Goal: Task Accomplishment & Management: Complete application form

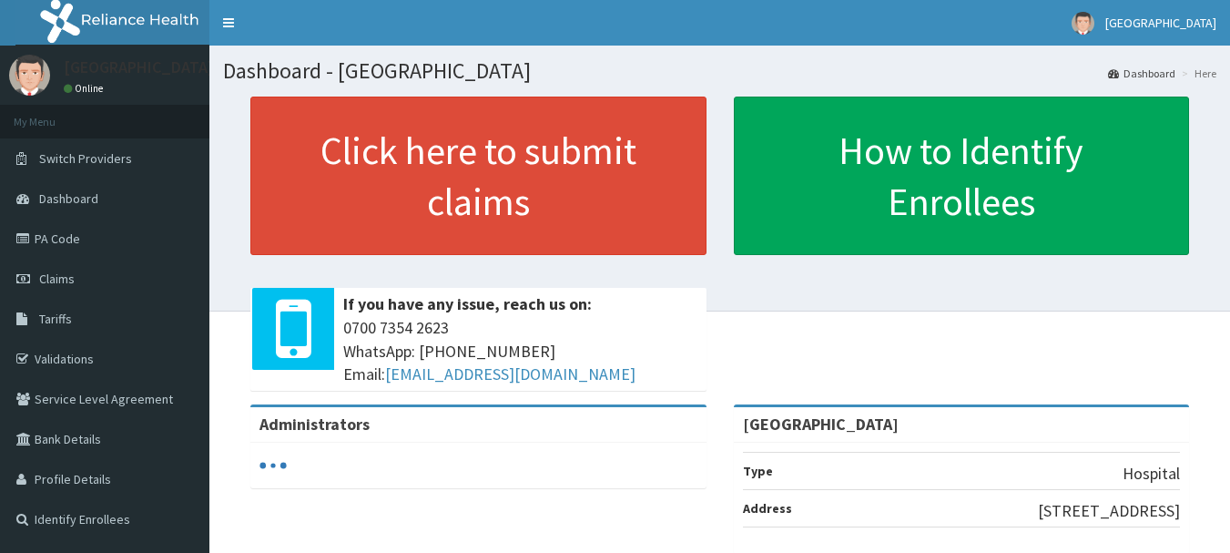
click at [54, 272] on span "Claims" at bounding box center [57, 278] width 36 height 16
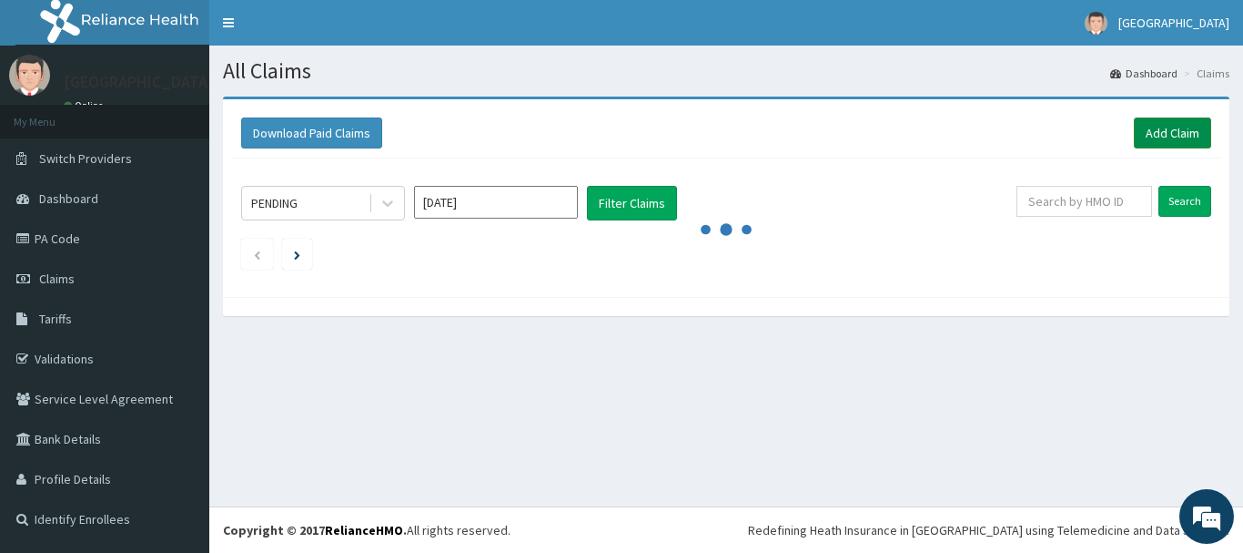
click at [1151, 130] on link "Add Claim" at bounding box center [1172, 132] width 77 height 31
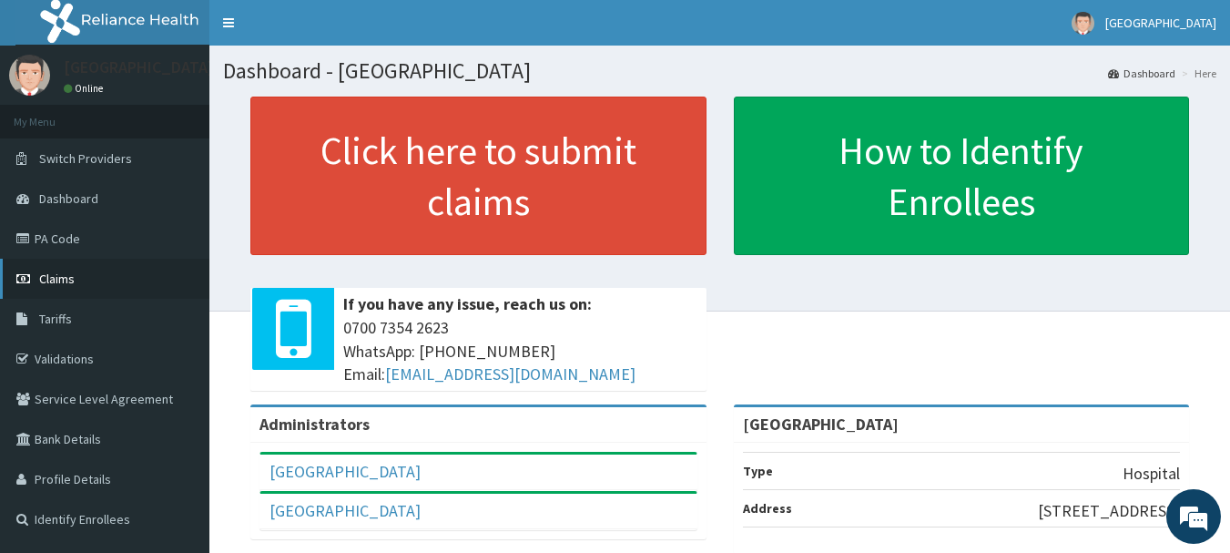
click at [60, 278] on span "Claims" at bounding box center [57, 278] width 36 height 16
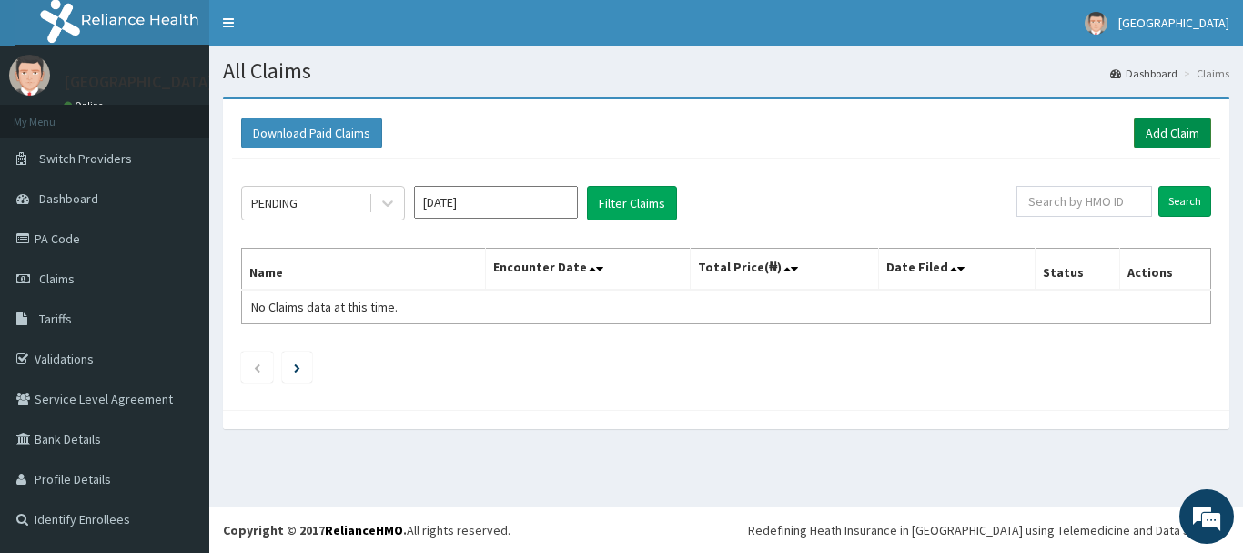
click at [1139, 135] on link "Add Claim" at bounding box center [1172, 132] width 77 height 31
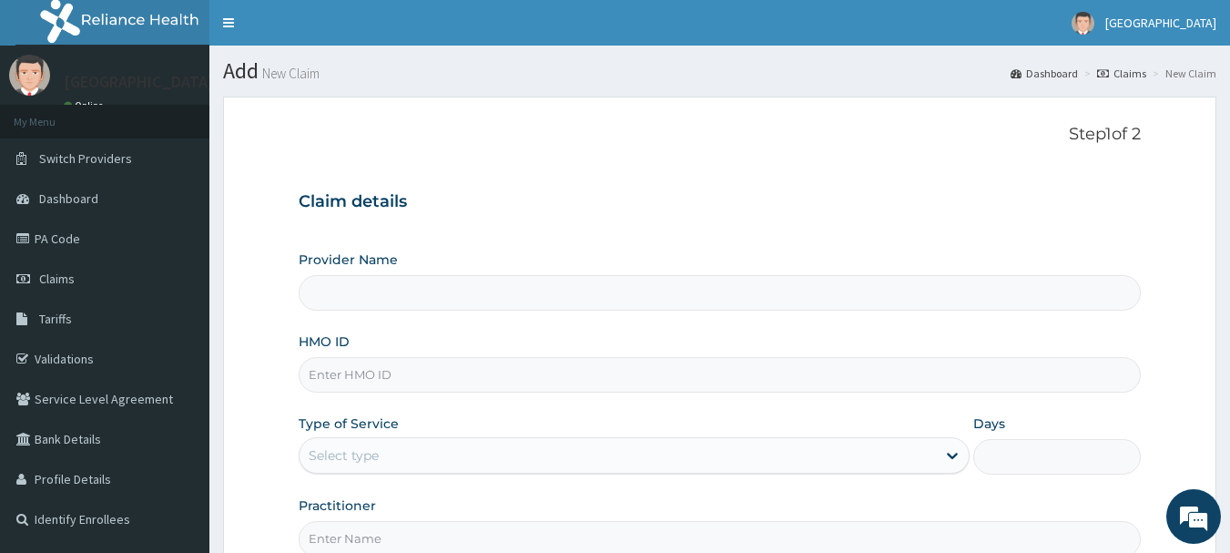
click at [421, 370] on input "HMO ID" at bounding box center [720, 375] width 843 height 36
click at [766, 160] on div "Step 1 of 2 Claim details Provider Name HMO ID Type of Service Select type Days…" at bounding box center [720, 340] width 843 height 431
type input "[GEOGRAPHIC_DATA]"
click at [527, 384] on input "HMO ID" at bounding box center [720, 375] width 843 height 36
type input "KSB/11222/C"
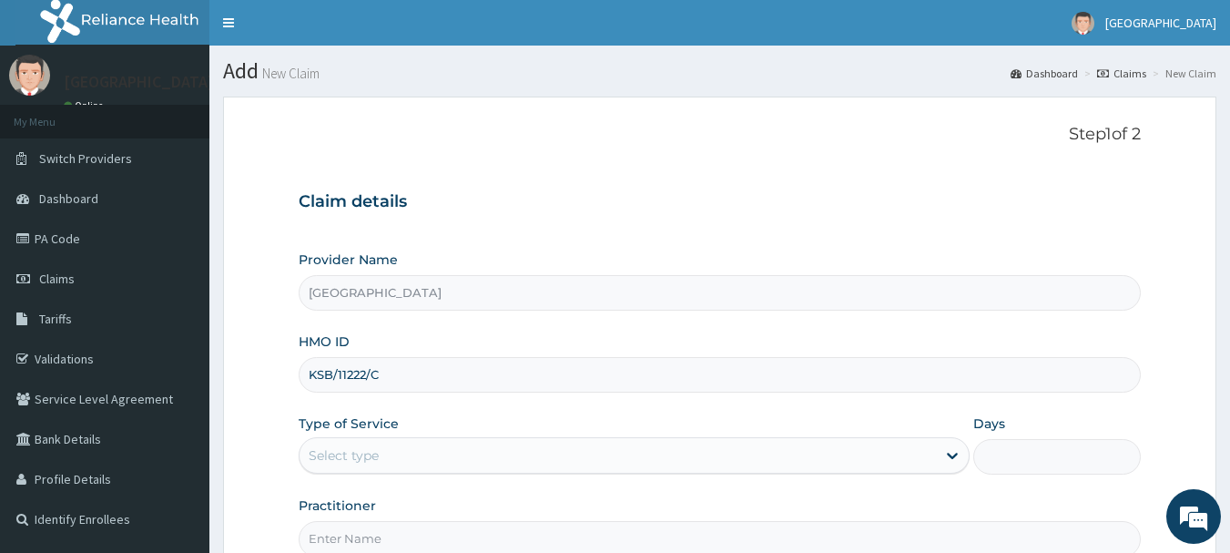
click at [458, 451] on div "Select type" at bounding box center [617, 455] width 636 height 29
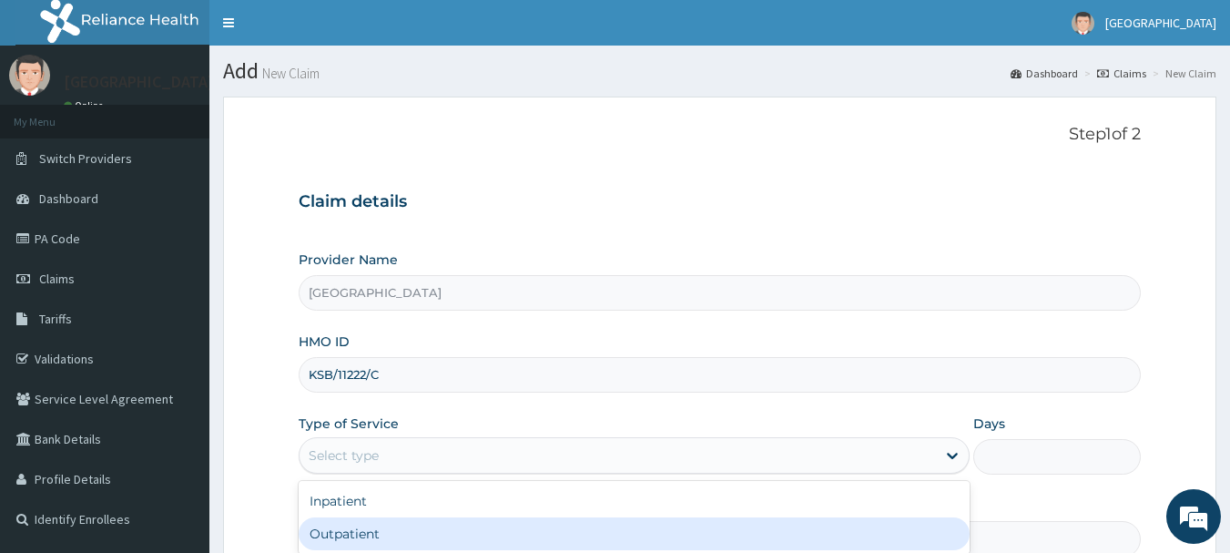
click at [409, 523] on div "Outpatient" at bounding box center [634, 533] width 671 height 33
type input "1"
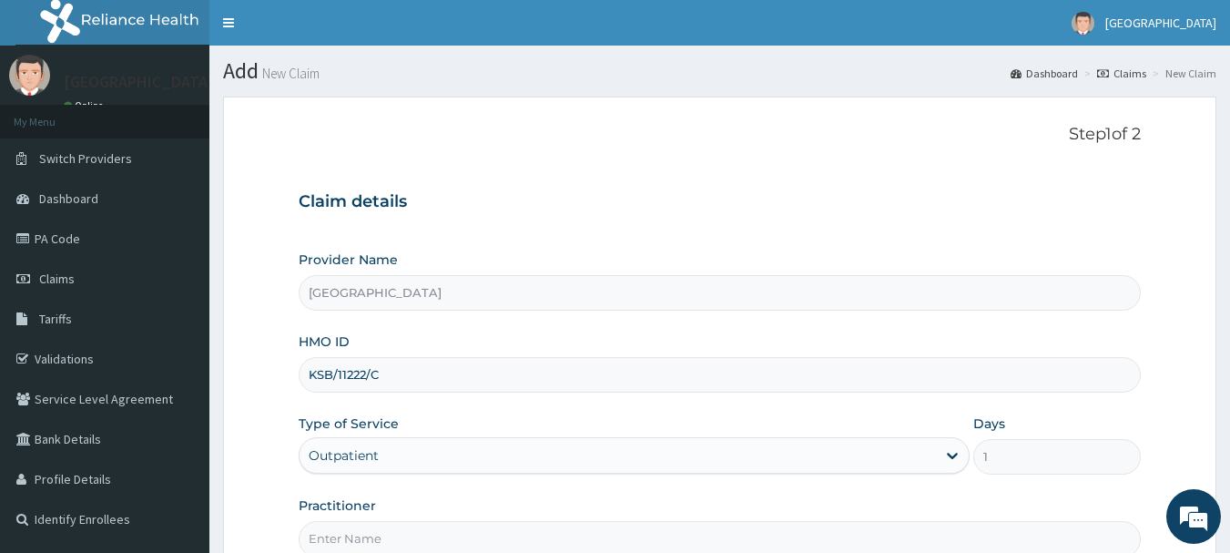
scroll to position [196, 0]
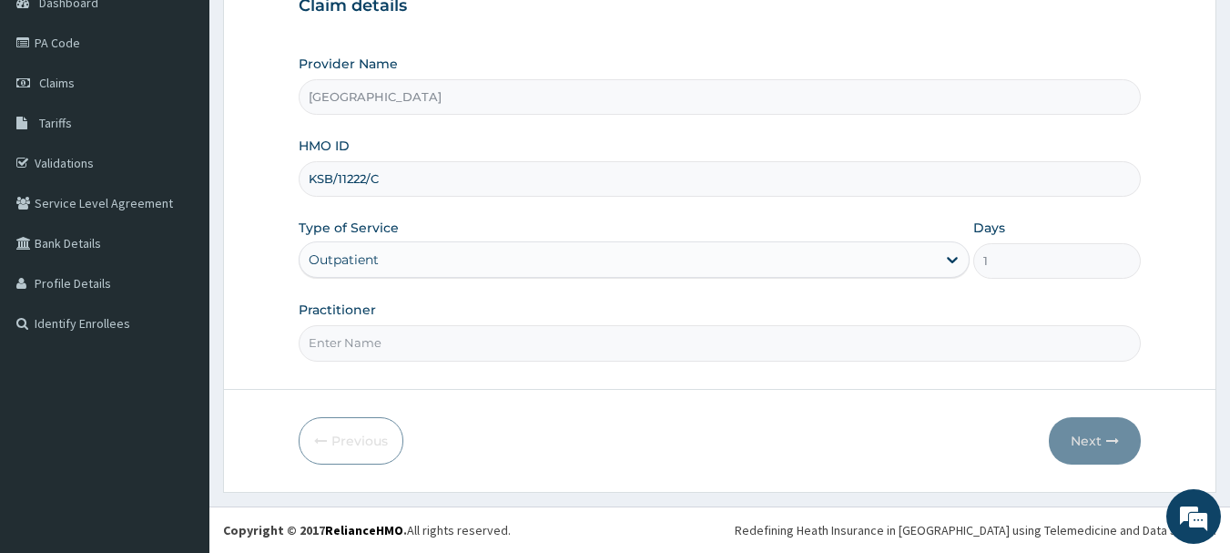
click at [520, 354] on input "Practitioner" at bounding box center [720, 343] width 843 height 36
click at [419, 352] on input "DR VALENTINE" at bounding box center [720, 343] width 843 height 36
type input "D"
type input "DR NOBLE"
click at [1097, 440] on button "Next" at bounding box center [1095, 440] width 92 height 47
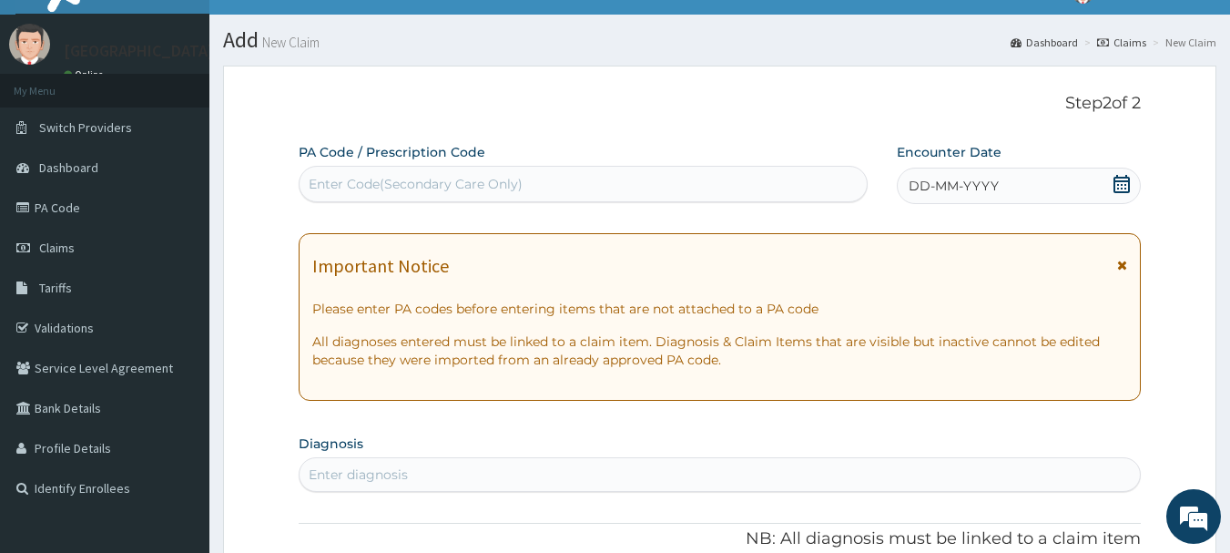
scroll to position [0, 0]
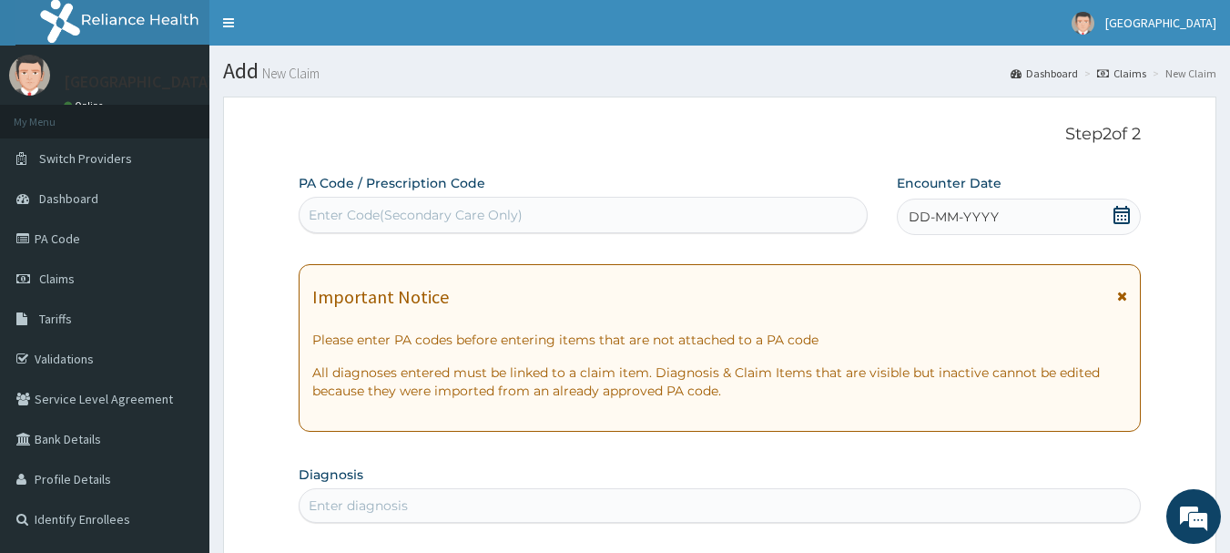
click at [1114, 206] on icon at bounding box center [1121, 215] width 18 height 18
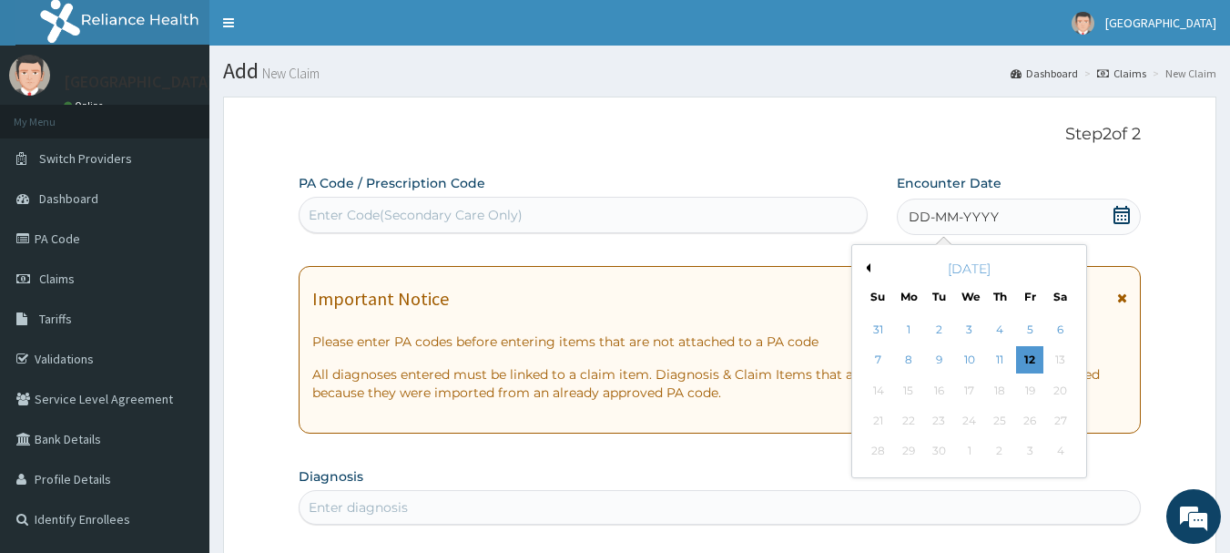
click at [1117, 213] on icon at bounding box center [1121, 215] width 18 height 18
click at [1001, 366] on div "11" at bounding box center [999, 360] width 27 height 27
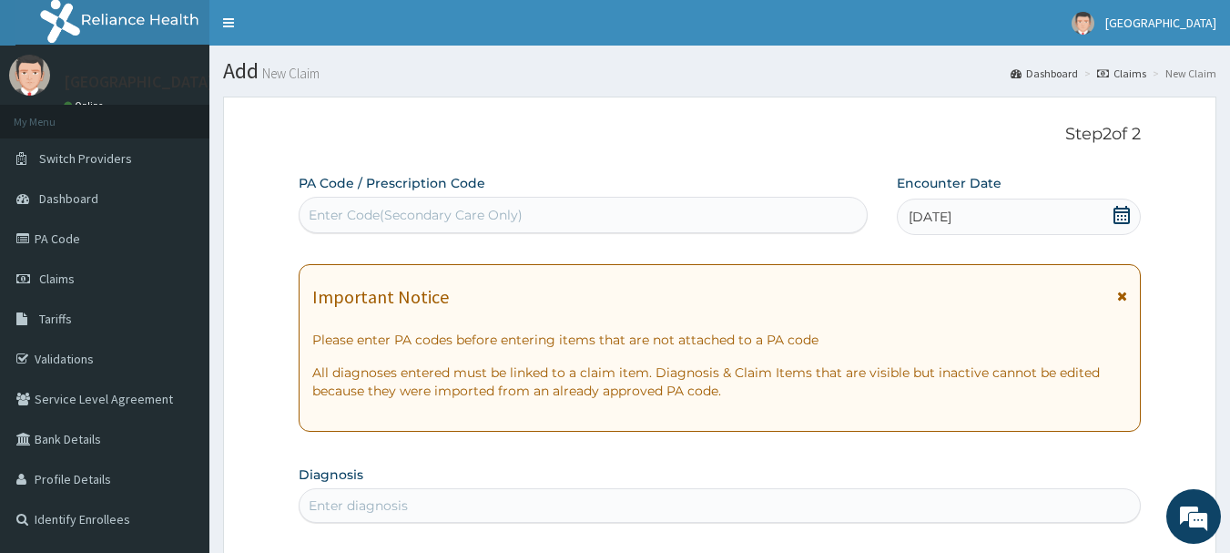
click at [1131, 222] on div "11-09-2025" at bounding box center [1019, 216] width 244 height 36
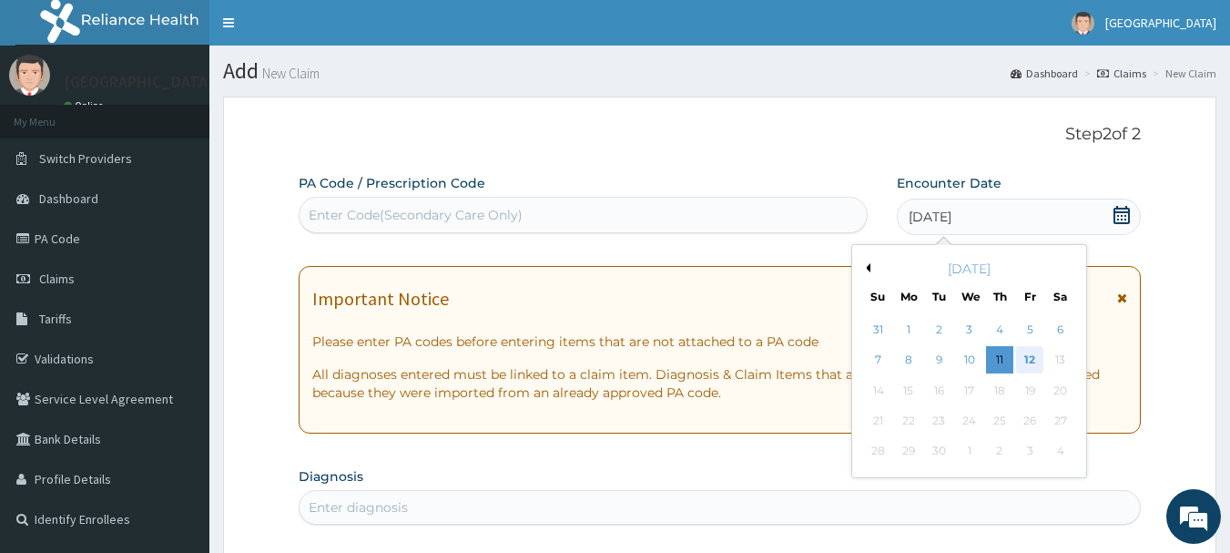
click at [1023, 359] on div "12" at bounding box center [1029, 360] width 27 height 27
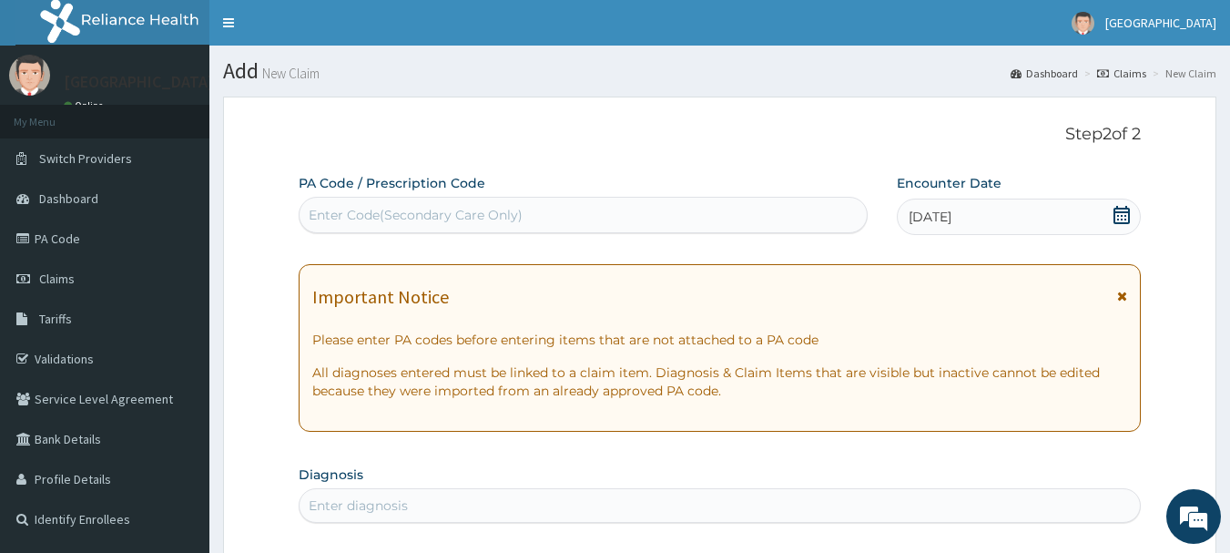
click at [1121, 296] on icon at bounding box center [1122, 295] width 10 height 13
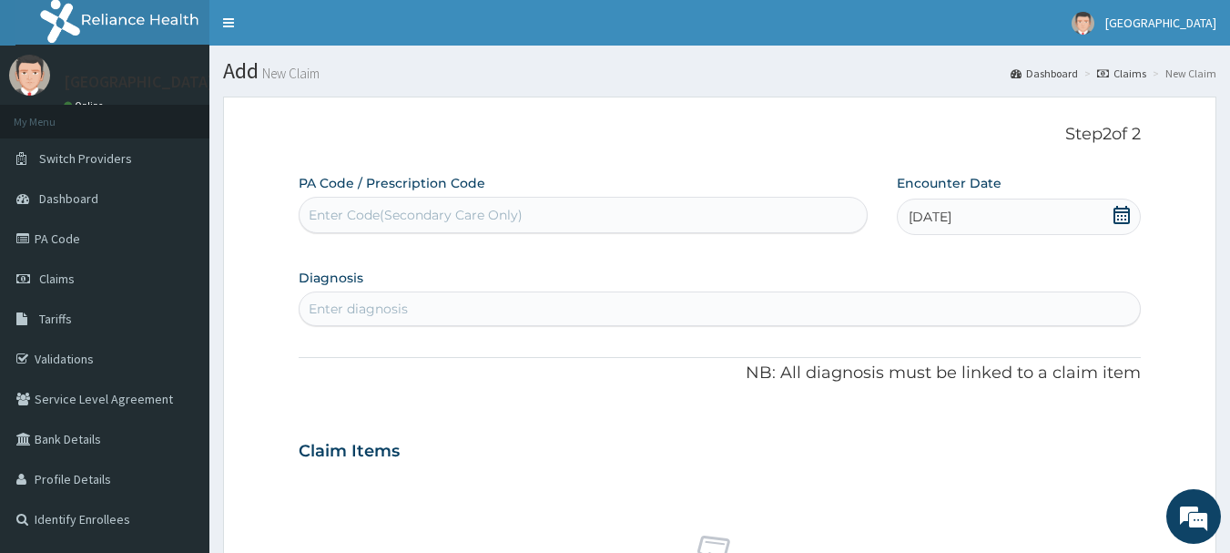
click at [563, 315] on div "Enter diagnosis" at bounding box center [719, 308] width 841 height 29
type input "PLASMOD"
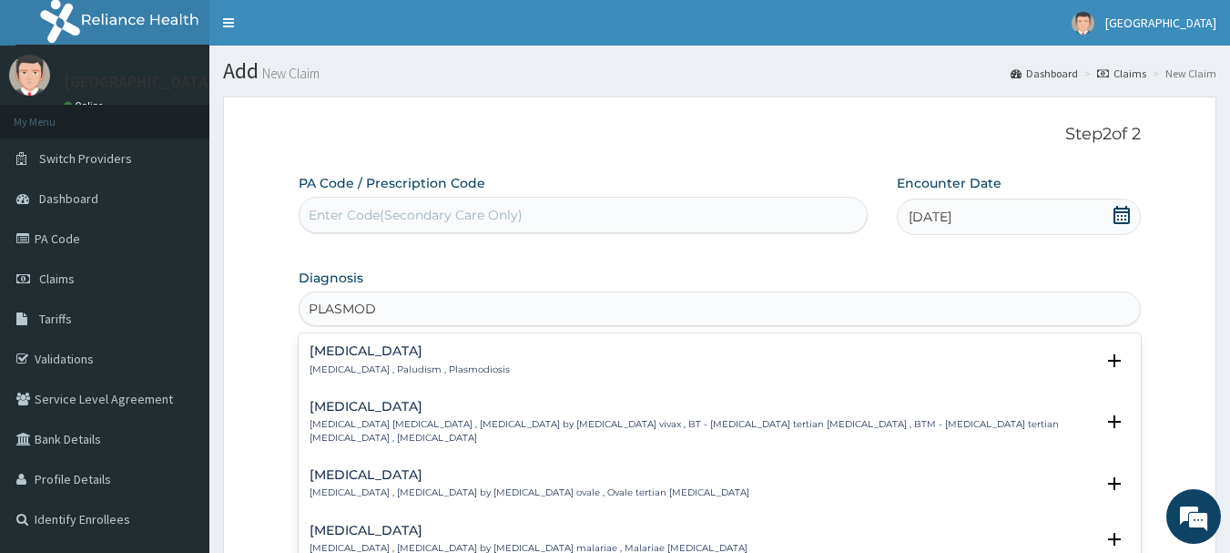
click at [398, 358] on h4 "Malaria" at bounding box center [409, 351] width 200 height 14
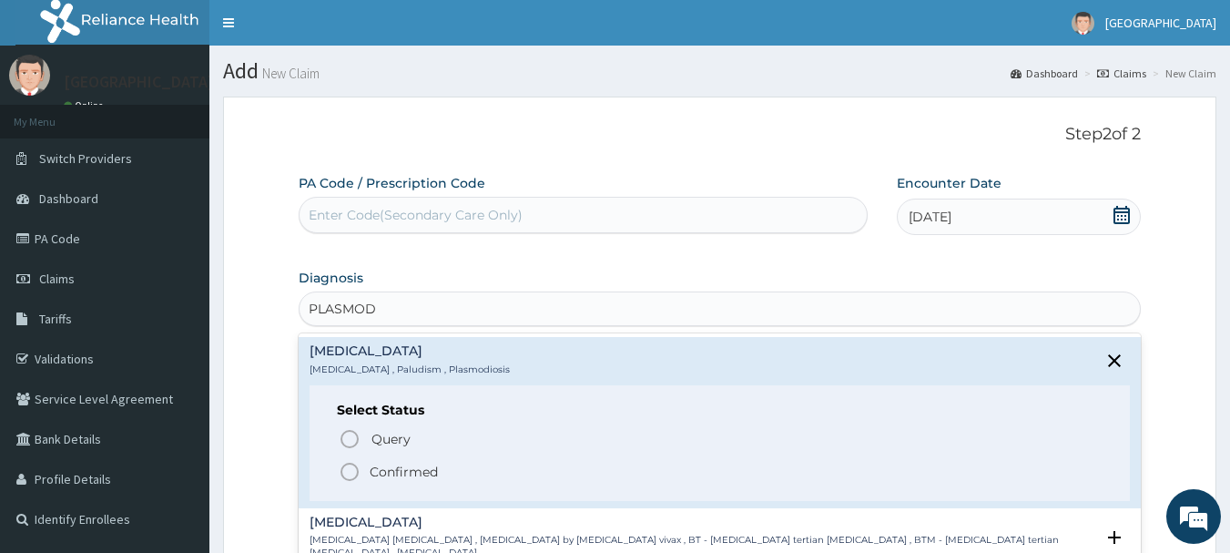
click at [350, 470] on icon "status option filled" at bounding box center [350, 472] width 22 height 22
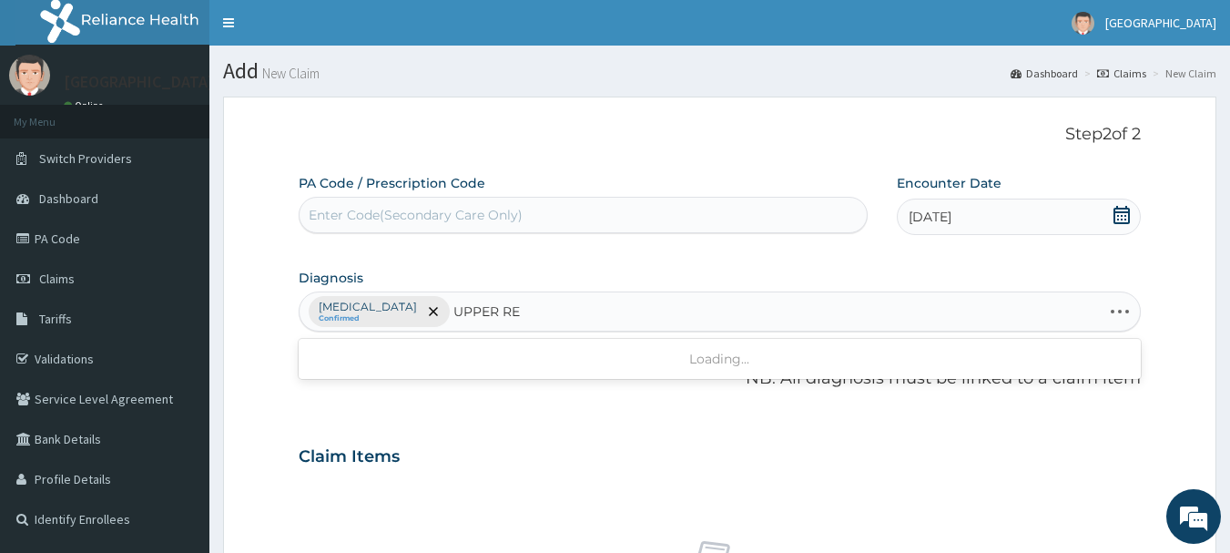
type input "UPPER RES"
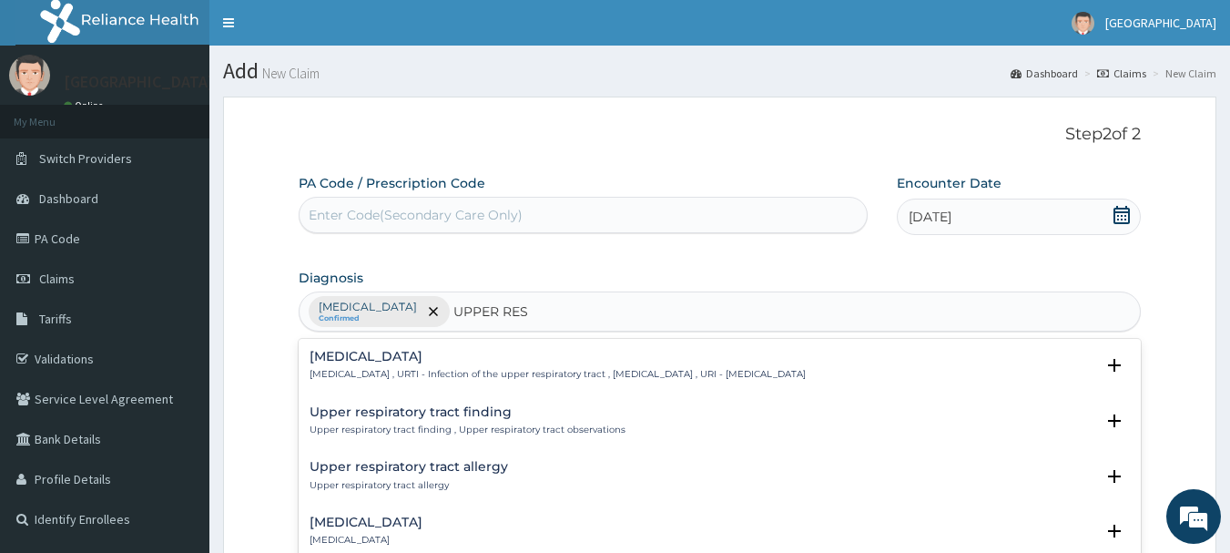
click at [358, 367] on div "Upper respiratory infection Upper respiratory infection , URTI - Infection of t…" at bounding box center [557, 366] width 496 height 32
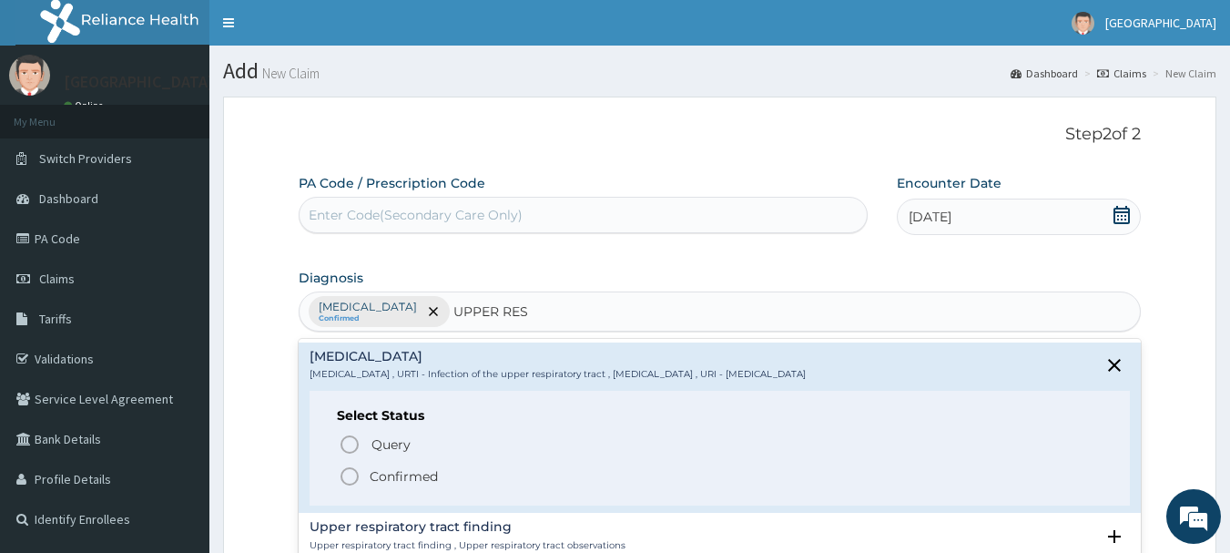
click at [351, 472] on icon "status option filled" at bounding box center [350, 476] width 22 height 22
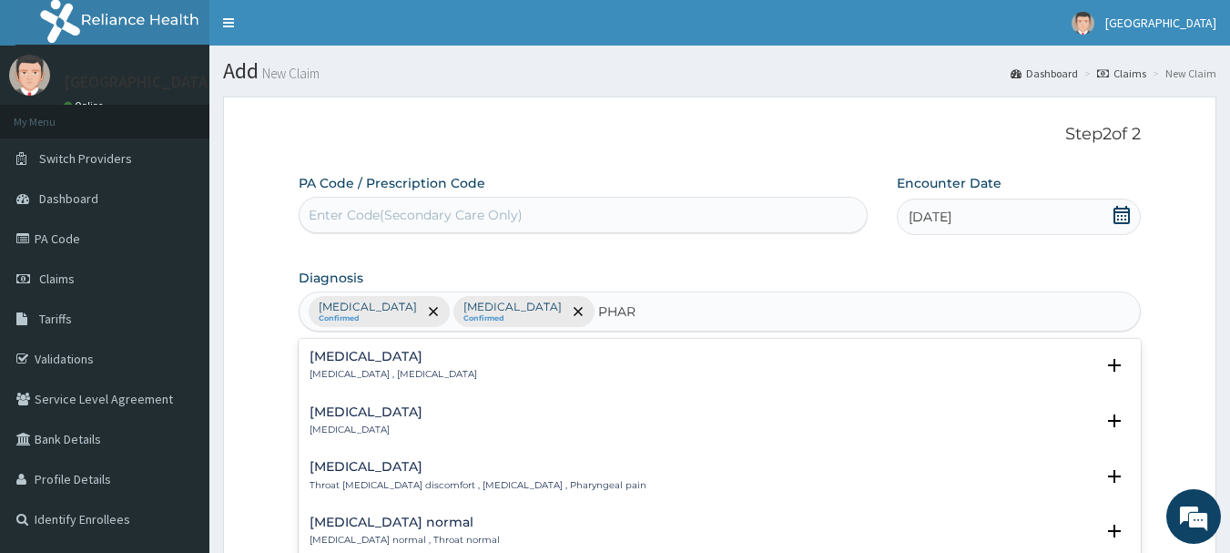
type input "PHARY"
click at [357, 432] on p "Pharyngitis" at bounding box center [365, 429] width 113 height 13
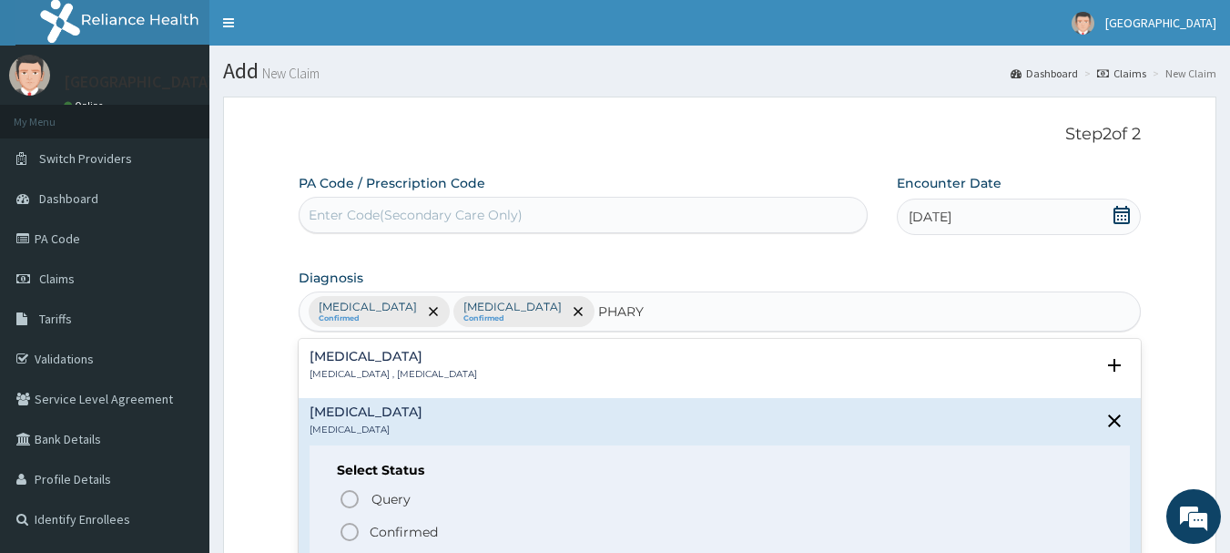
click at [350, 524] on icon "status option filled" at bounding box center [350, 532] width 22 height 22
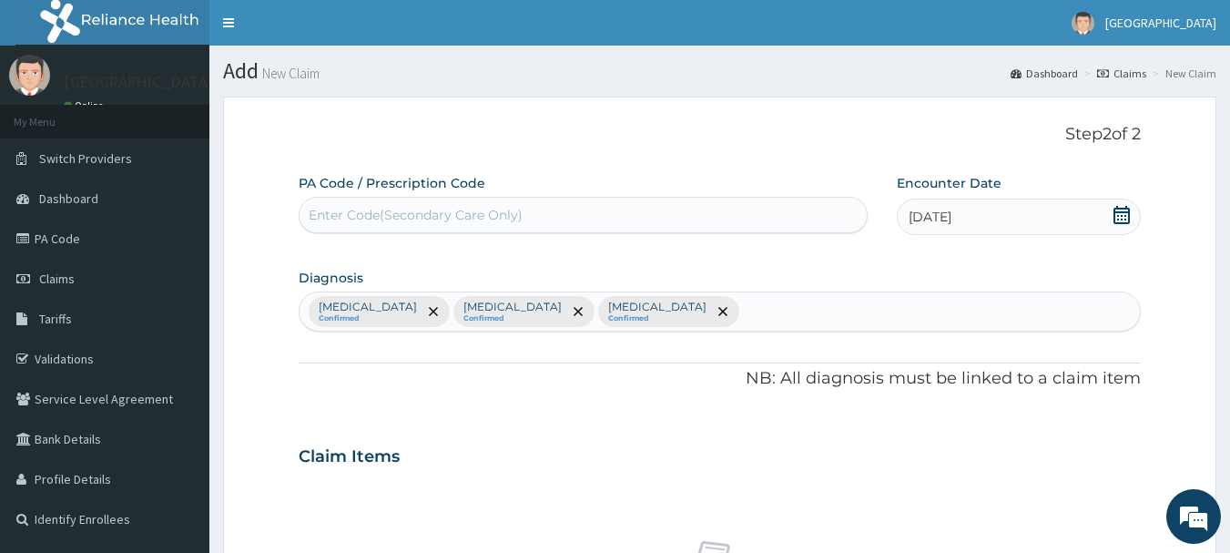
scroll to position [483, 0]
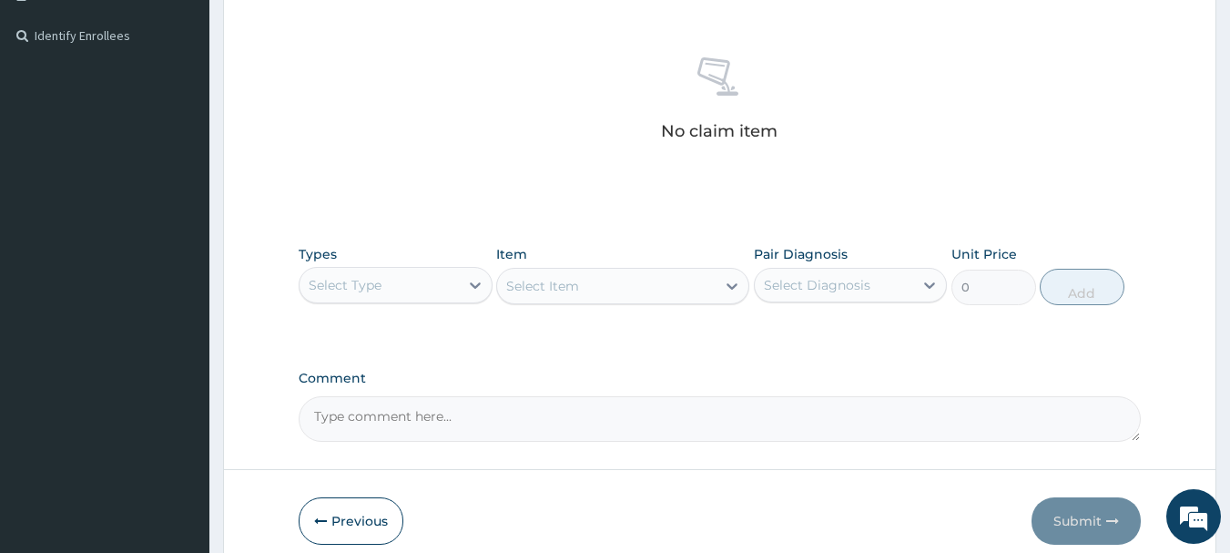
click at [454, 285] on div "Select Type" at bounding box center [378, 284] width 159 height 29
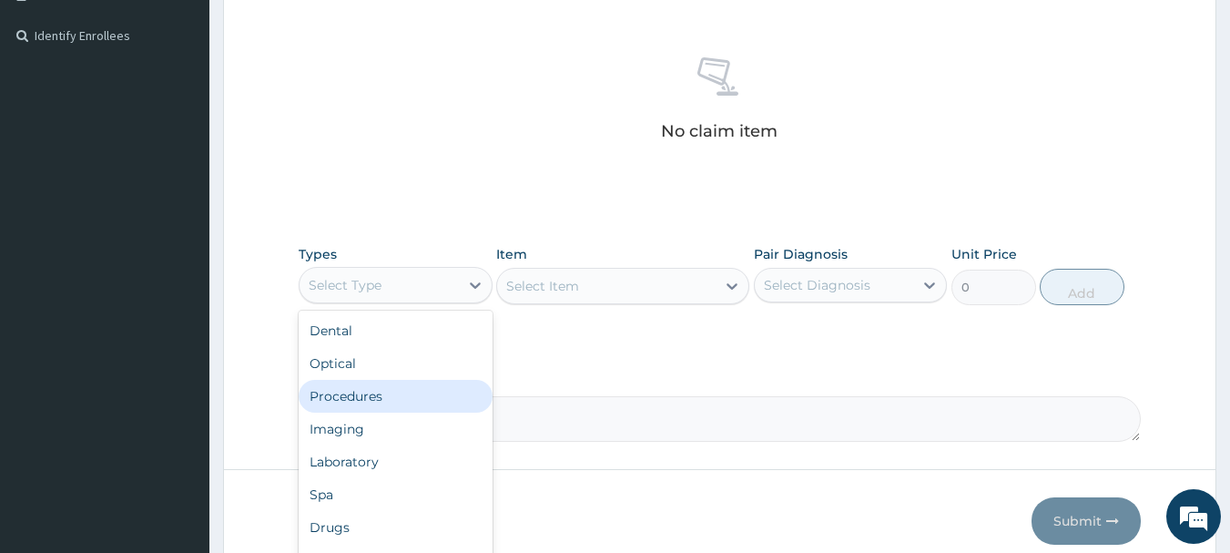
click at [412, 383] on div "Procedures" at bounding box center [396, 396] width 194 height 33
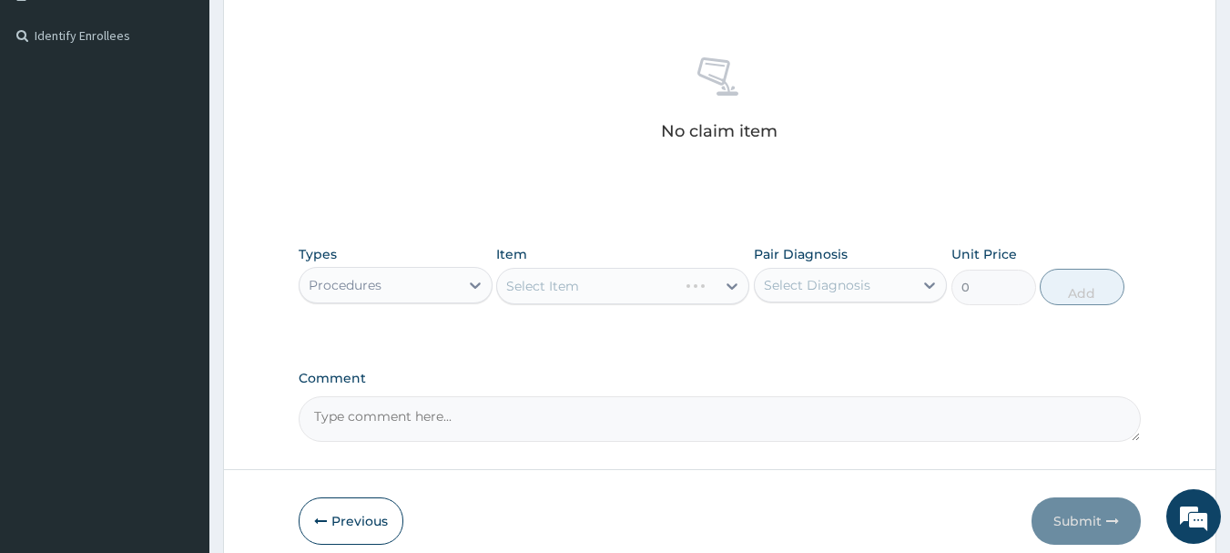
click at [576, 299] on div "Select Item" at bounding box center [622, 286] width 253 height 36
click at [583, 283] on div "Select Item" at bounding box center [622, 286] width 253 height 36
click at [583, 283] on div "Select Item" at bounding box center [606, 285] width 218 height 29
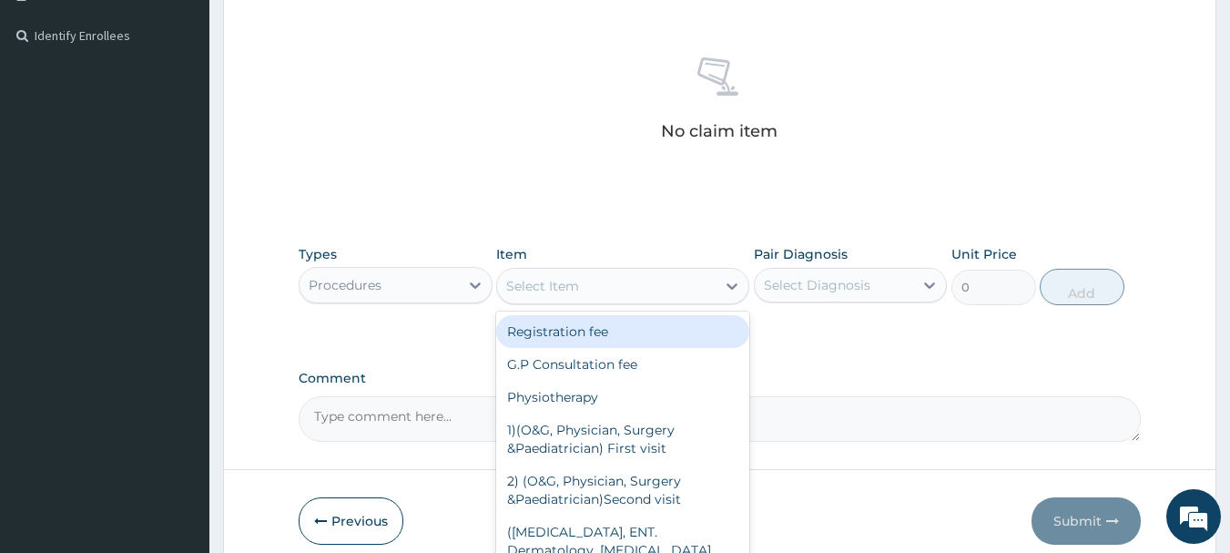
click at [563, 325] on div "Registration fee" at bounding box center [622, 331] width 253 height 33
type input "2000"
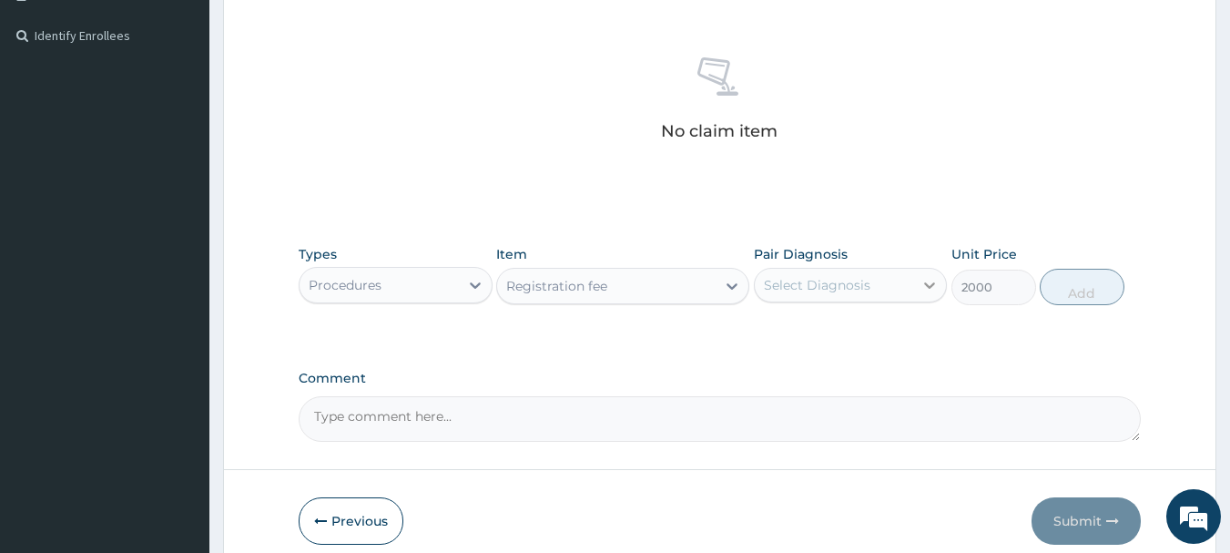
click at [941, 271] on div at bounding box center [929, 285] width 33 height 33
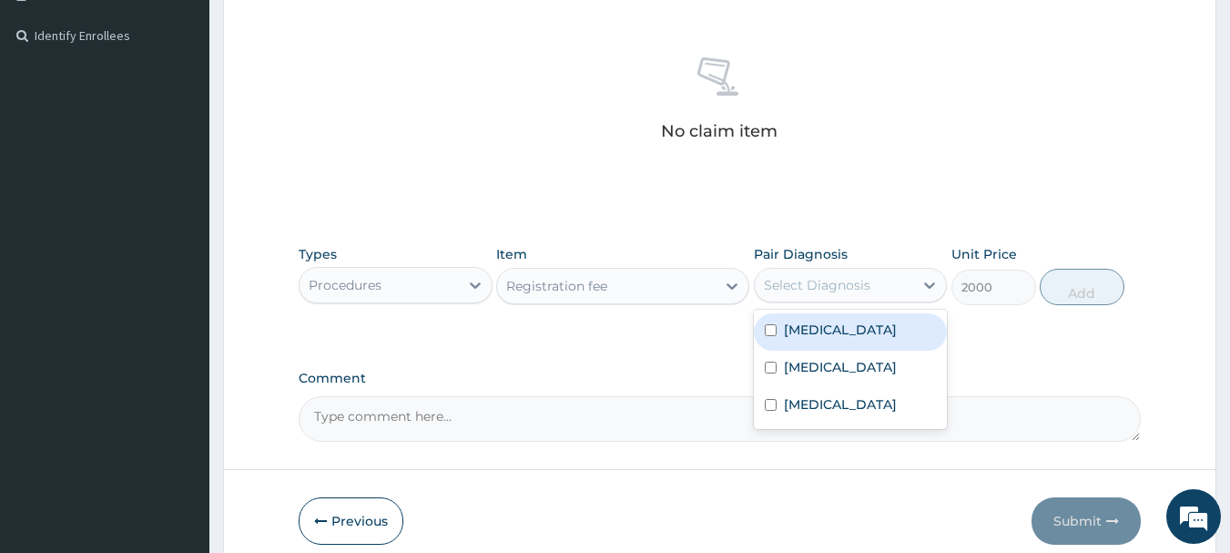
click at [880, 321] on div "Malaria" at bounding box center [851, 331] width 194 height 37
checkbox input "true"
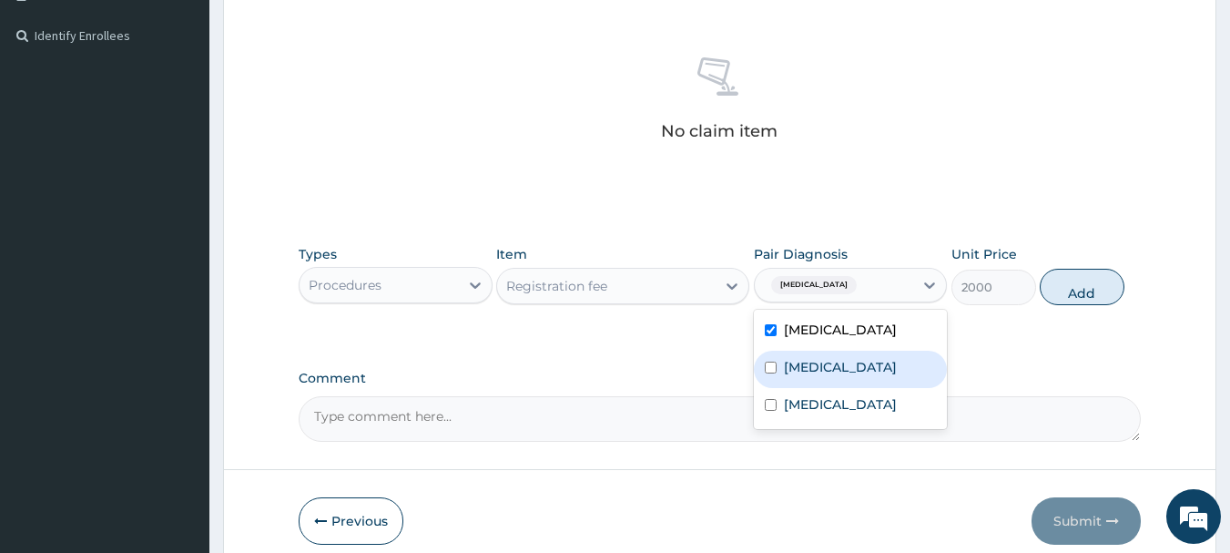
click at [836, 362] on label "Upper respiratory infection" at bounding box center [840, 367] width 113 height 18
checkbox input "true"
click at [808, 411] on div "Pharyngitis" at bounding box center [851, 406] width 194 height 37
checkbox input "true"
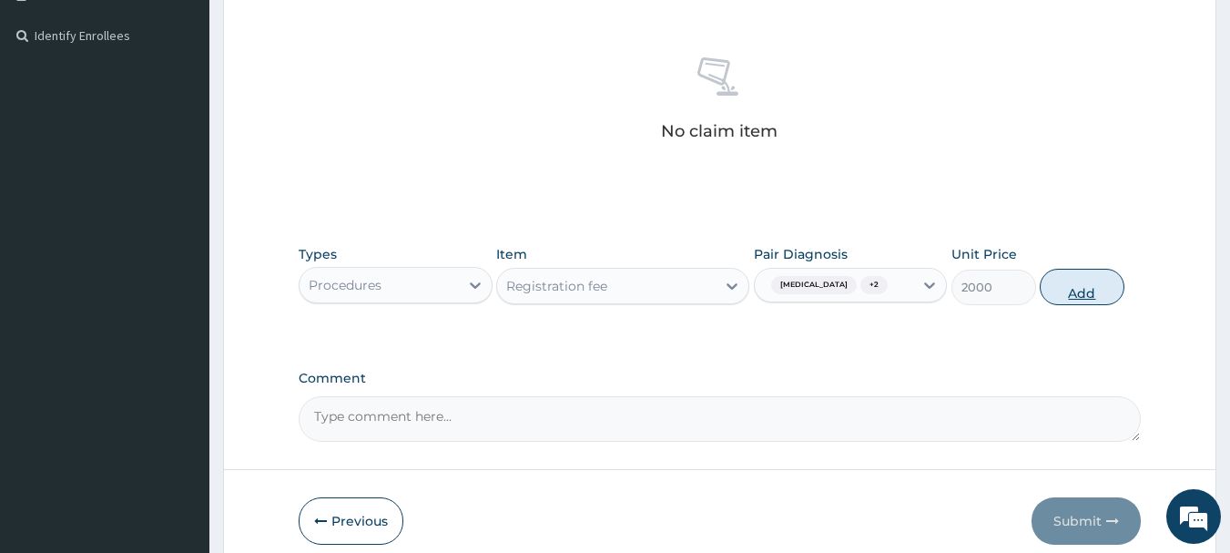
click at [1055, 298] on button "Add" at bounding box center [1082, 287] width 85 height 36
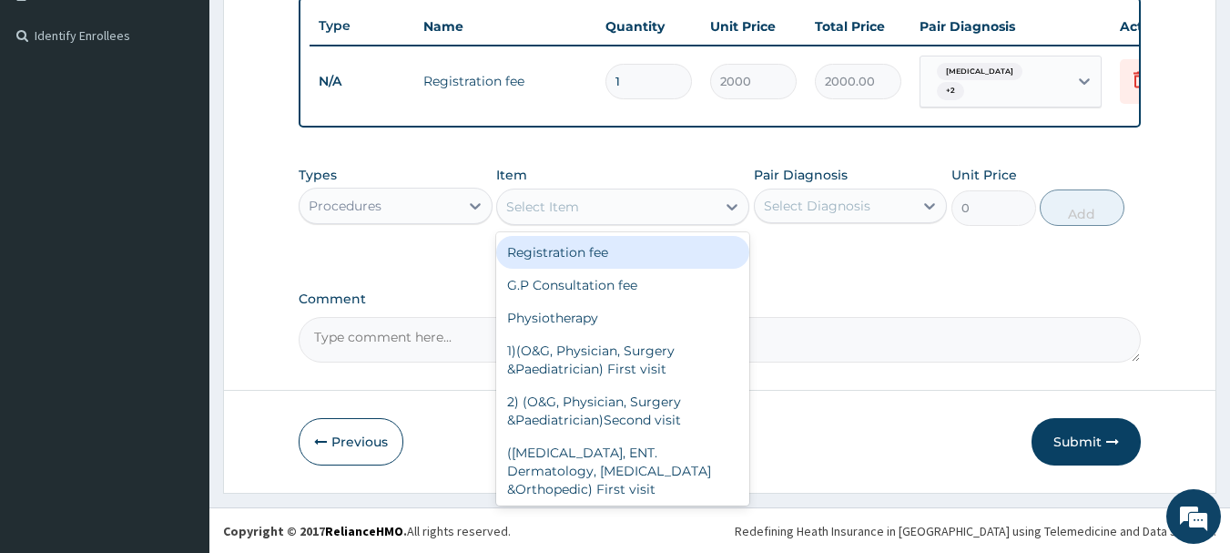
click at [593, 225] on div "Select Item" at bounding box center [622, 206] width 253 height 36
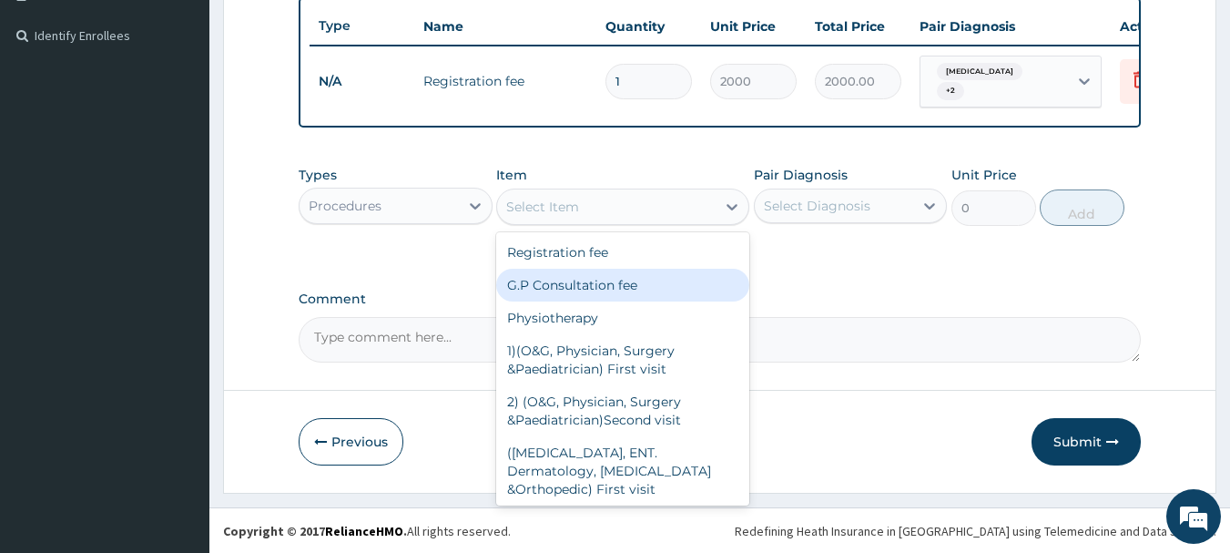
click at [571, 289] on div "G.P Consultation fee" at bounding box center [622, 285] width 253 height 33
type input "3000"
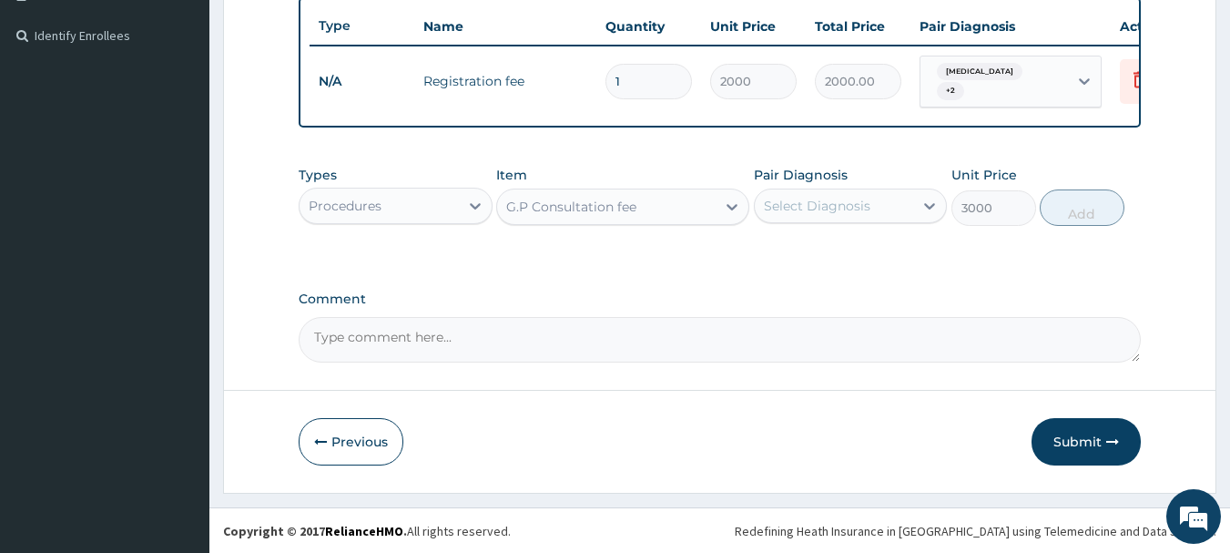
click at [801, 195] on div "Select Diagnosis" at bounding box center [851, 205] width 194 height 35
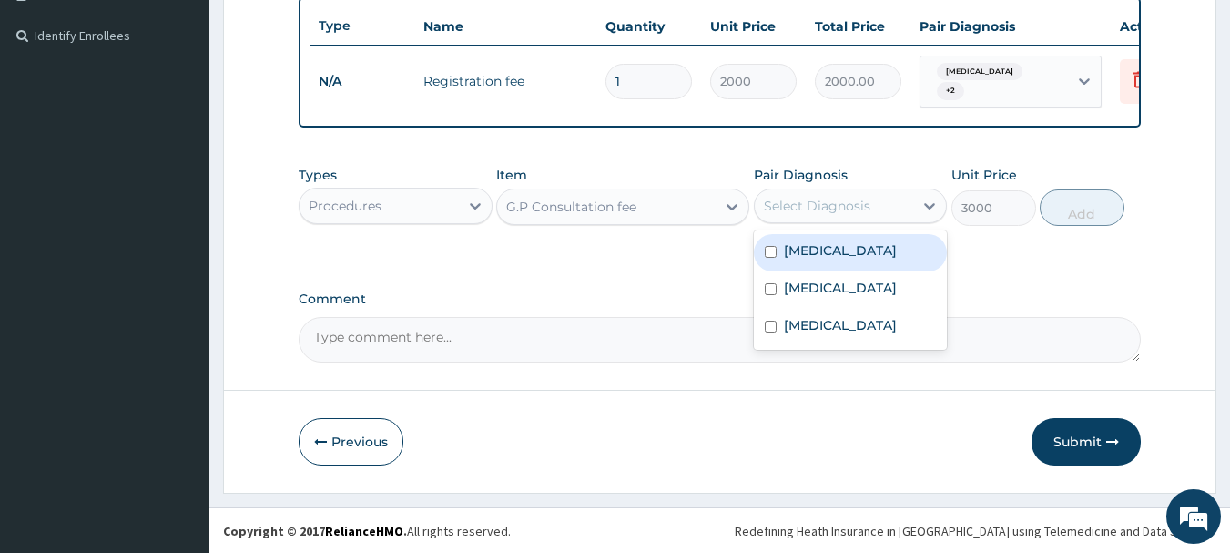
click at [801, 271] on div "Malaria" at bounding box center [851, 252] width 194 height 37
checkbox input "true"
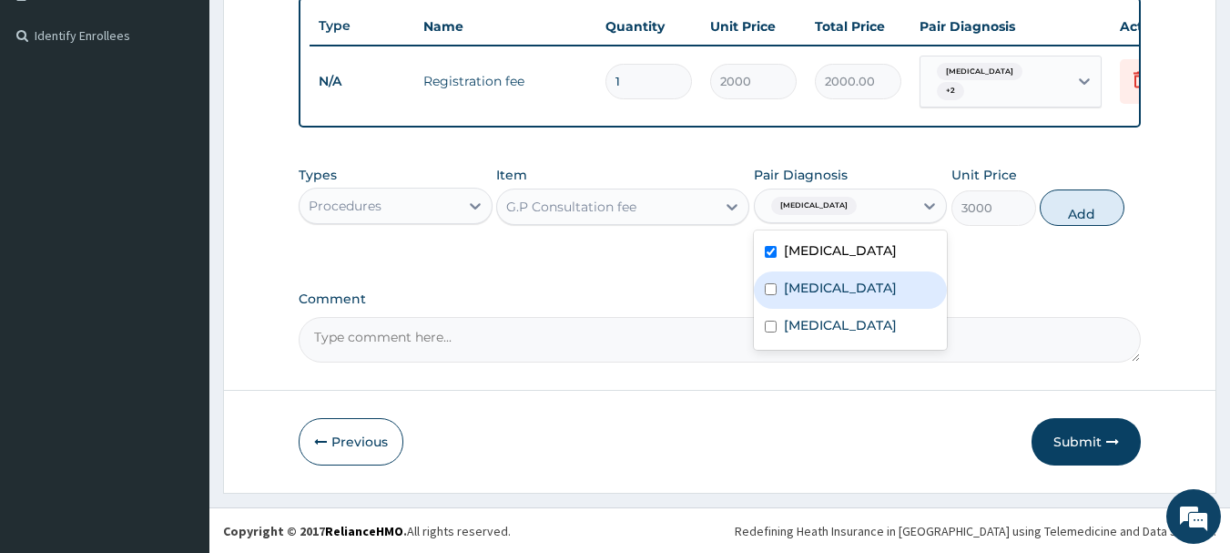
click at [796, 297] on label "Upper respiratory infection" at bounding box center [840, 288] width 113 height 18
checkbox input "true"
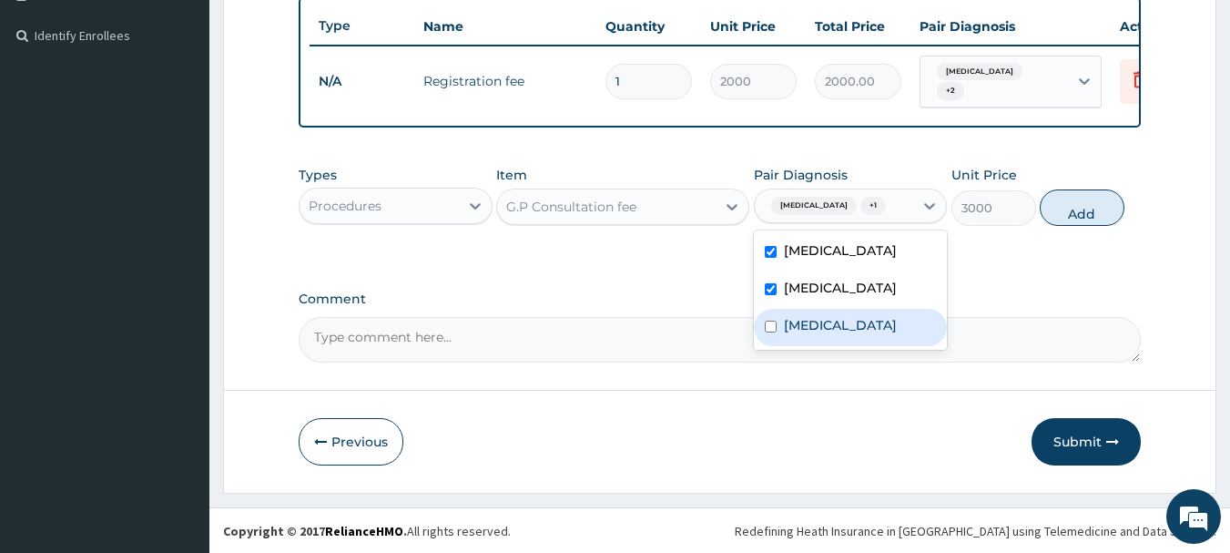
click at [790, 334] on label "Pharyngitis" at bounding box center [840, 325] width 113 height 18
checkbox input "true"
click at [1060, 222] on button "Add" at bounding box center [1082, 207] width 85 height 36
type input "0"
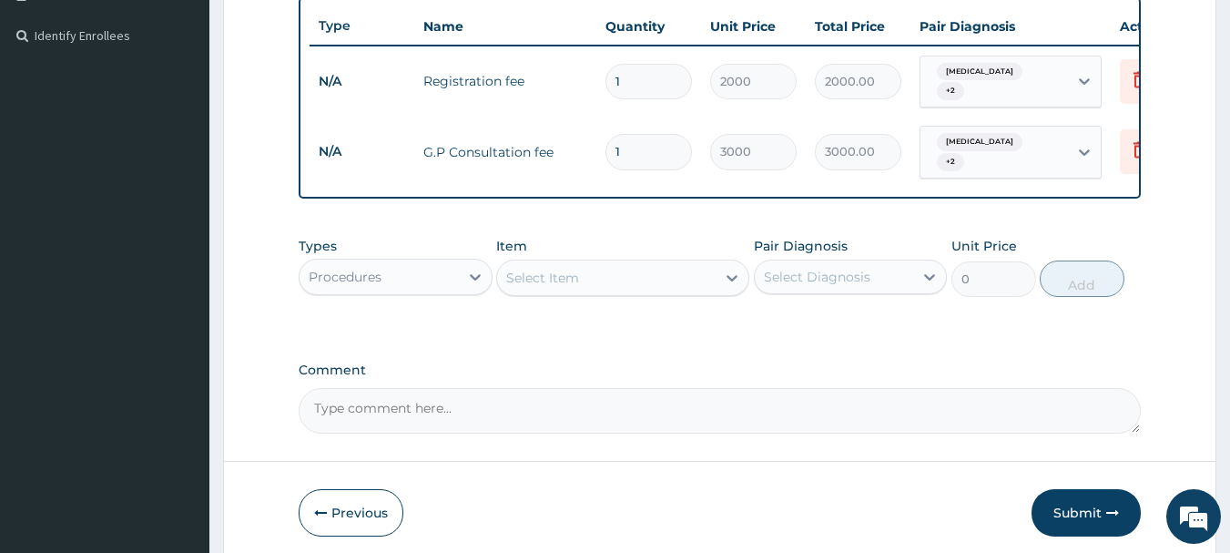
click at [385, 281] on div "Procedures" at bounding box center [378, 276] width 159 height 29
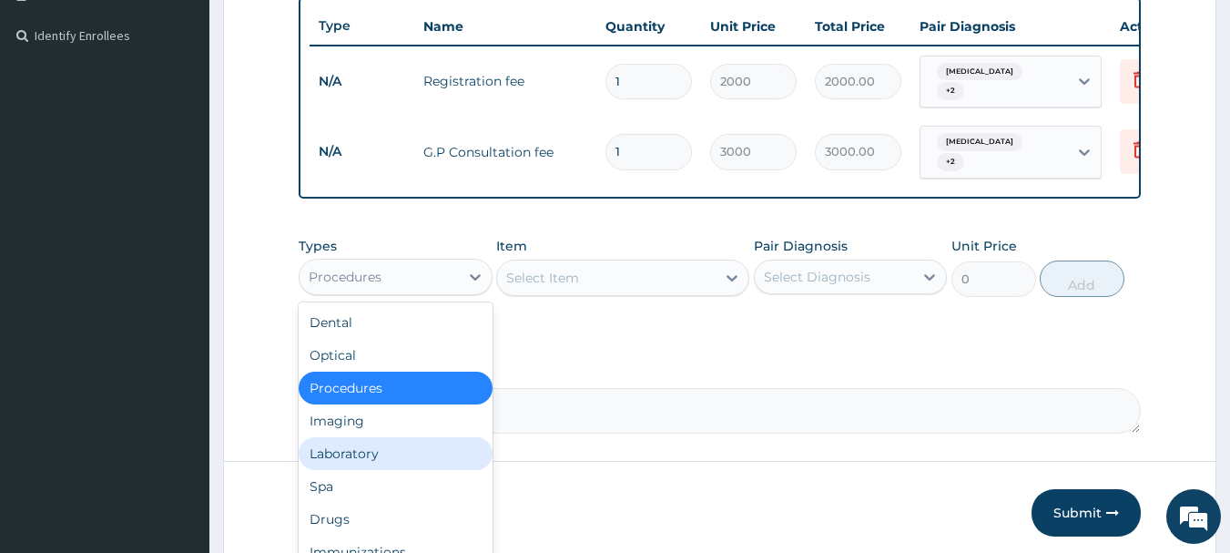
click at [359, 445] on div "Laboratory" at bounding box center [396, 453] width 194 height 33
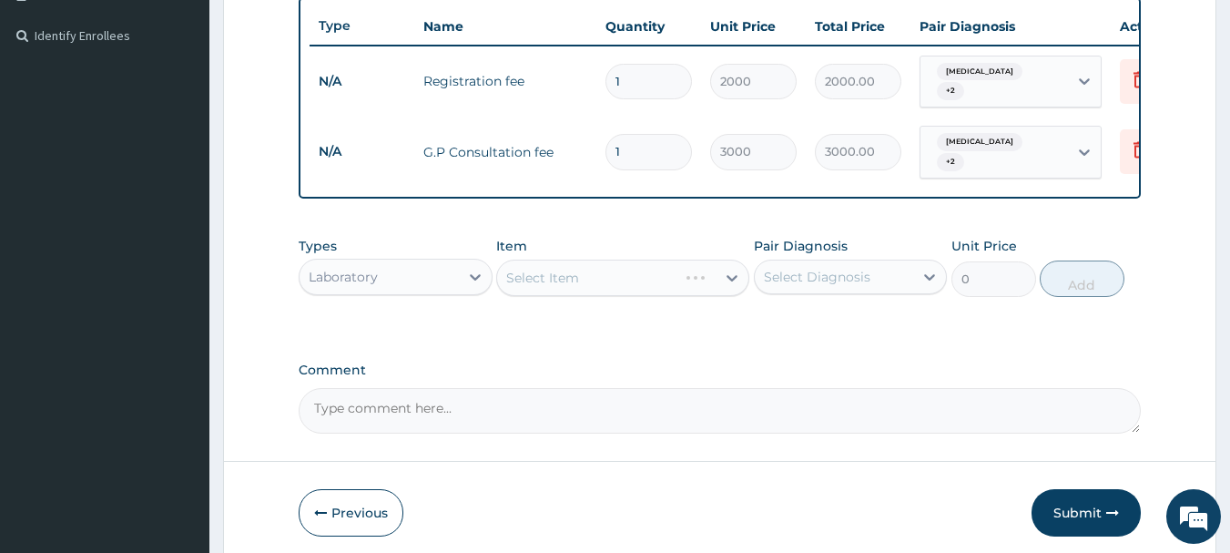
click at [604, 273] on div "Select Item" at bounding box center [622, 277] width 253 height 36
click at [604, 273] on div "Select Item" at bounding box center [606, 277] width 218 height 29
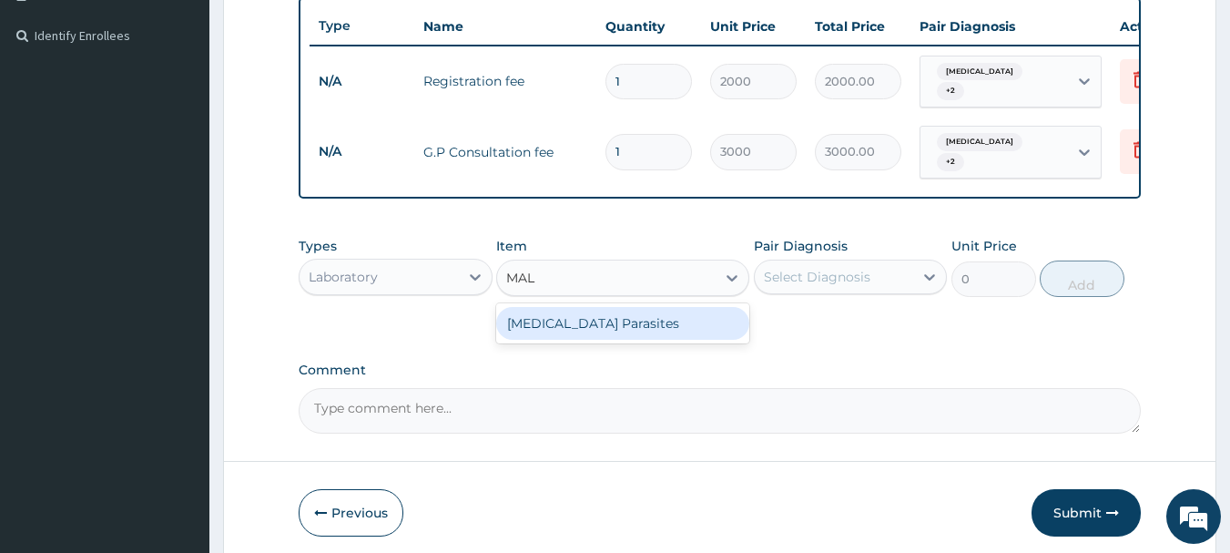
type input "MALA"
click at [629, 324] on div "Malaria Parasites" at bounding box center [622, 323] width 253 height 33
type input "800"
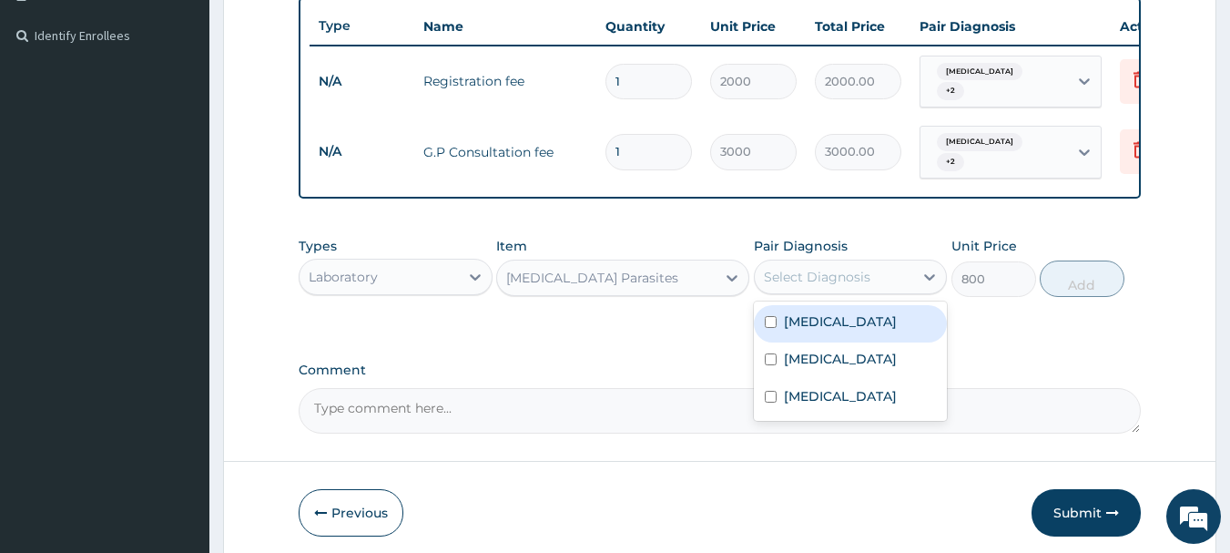
click at [831, 285] on div "Select Diagnosis" at bounding box center [834, 276] width 159 height 29
click at [830, 313] on label "Malaria" at bounding box center [840, 321] width 113 height 18
checkbox input "true"
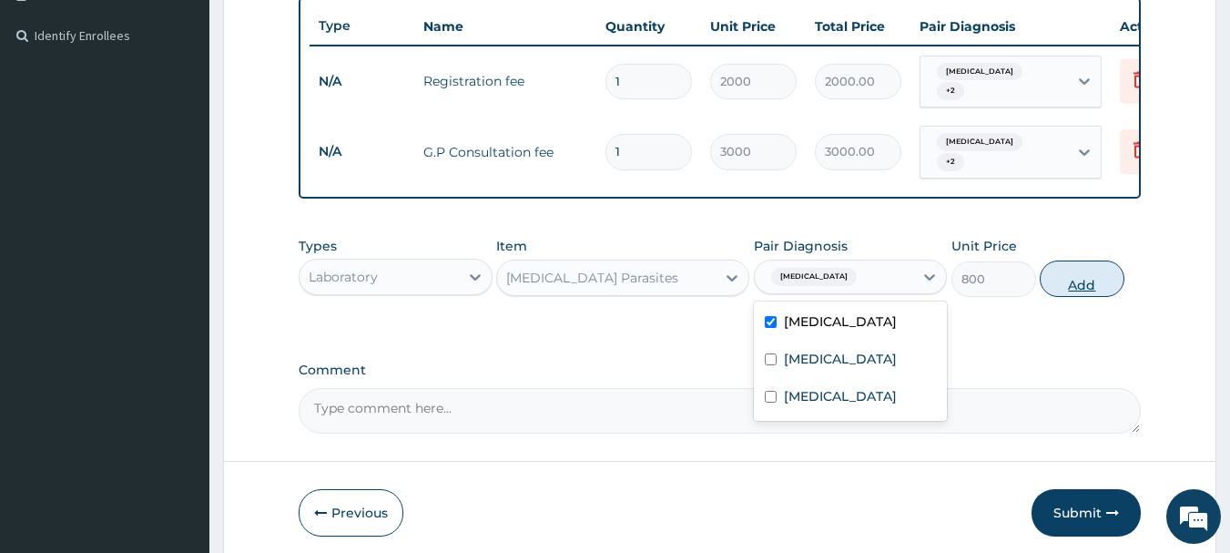
click at [1071, 272] on button "Add" at bounding box center [1082, 278] width 85 height 36
type input "0"
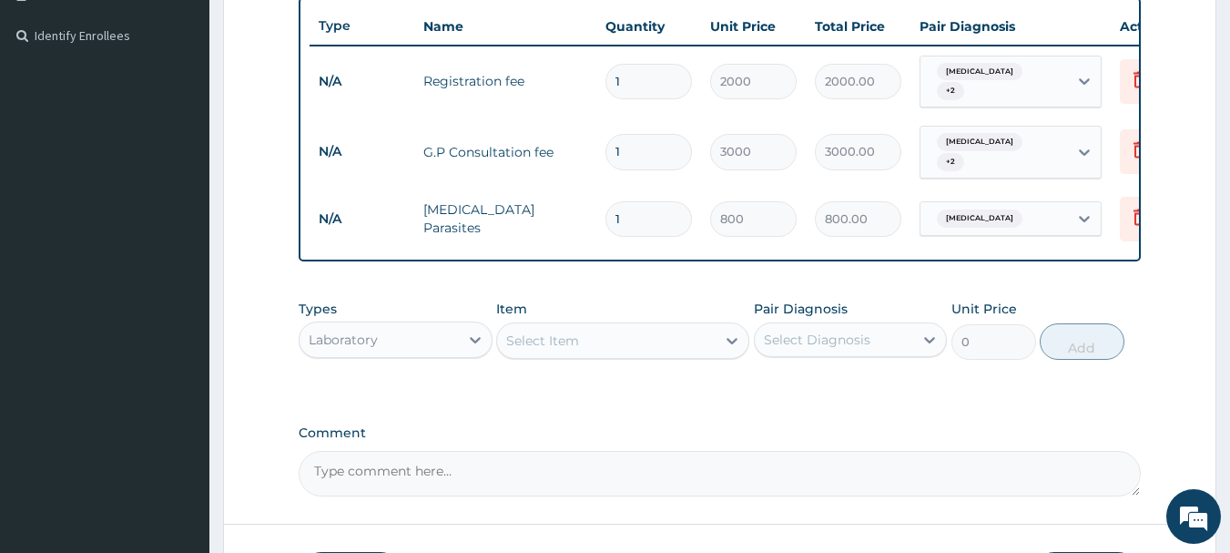
click at [538, 345] on div "Select Item" at bounding box center [542, 340] width 73 height 18
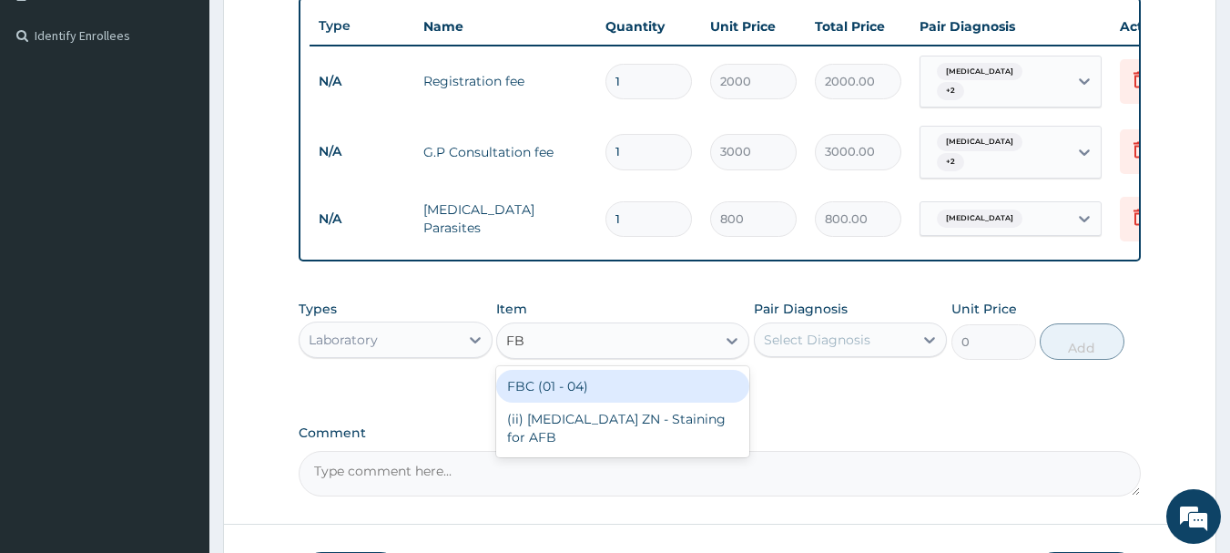
type input "FBC"
click at [593, 381] on div "FBC (01 - 04)" at bounding box center [622, 386] width 253 height 33
type input "1600"
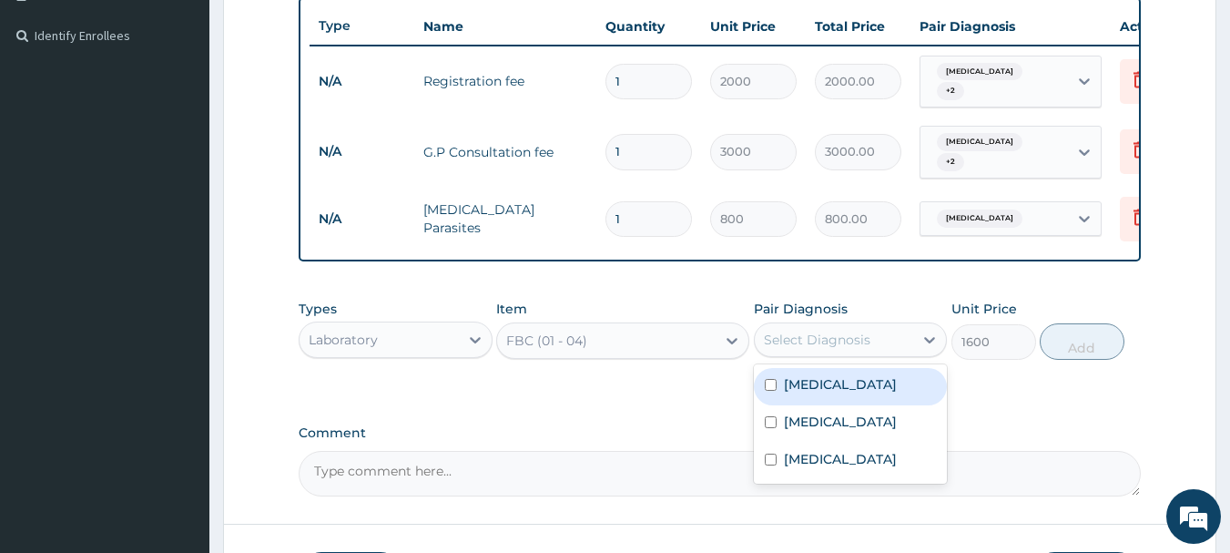
click at [895, 339] on div "Select Diagnosis" at bounding box center [834, 339] width 159 height 29
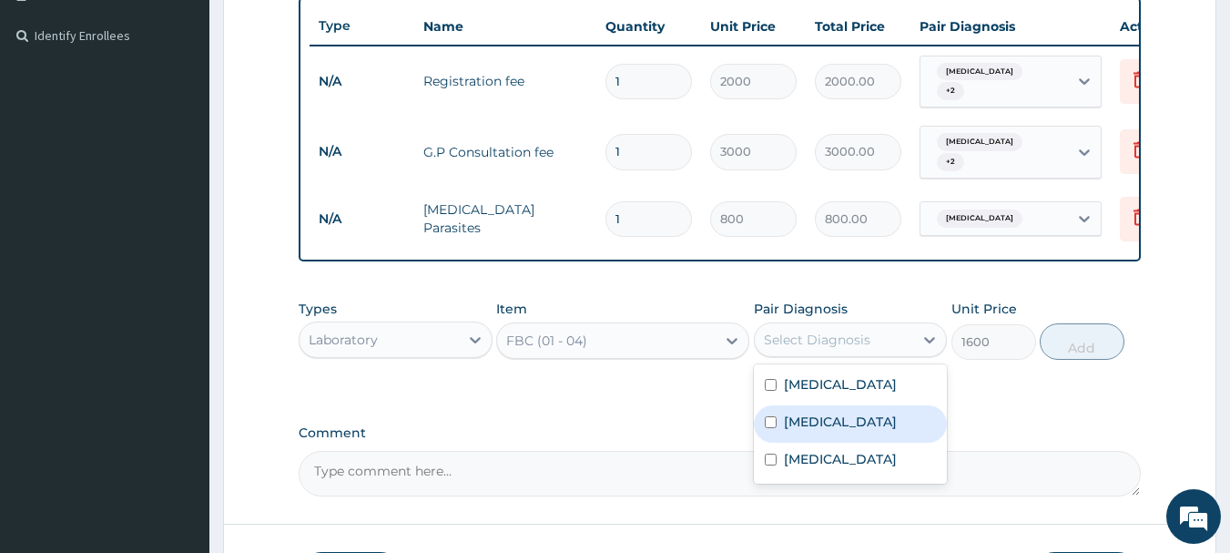
click at [823, 426] on label "Upper respiratory infection" at bounding box center [840, 421] width 113 height 18
checkbox input "true"
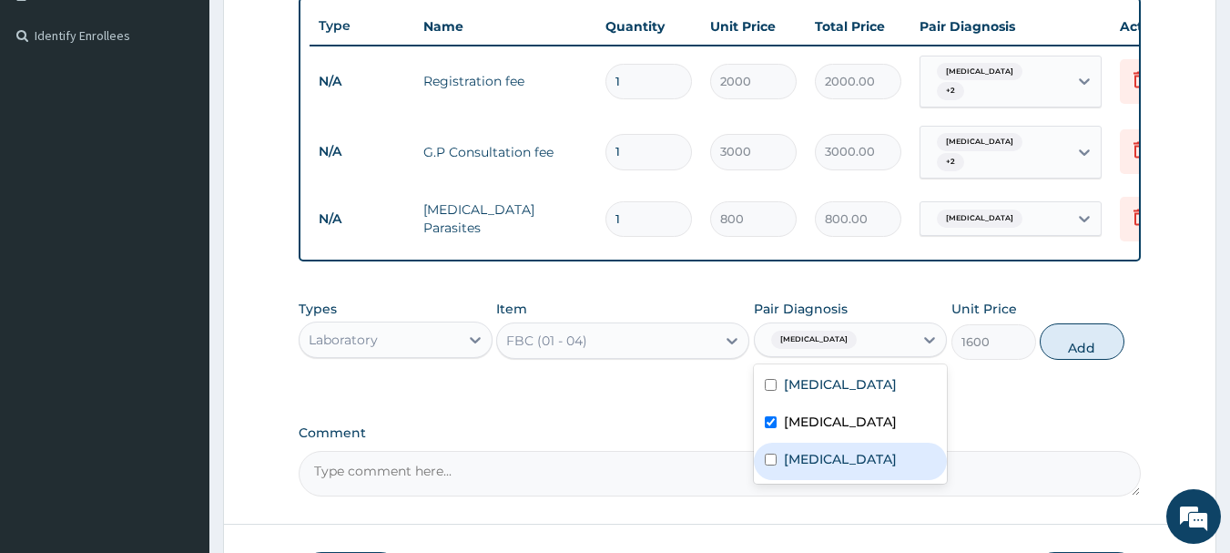
click at [801, 462] on div "Pharyngitis" at bounding box center [851, 460] width 194 height 37
checkbox input "true"
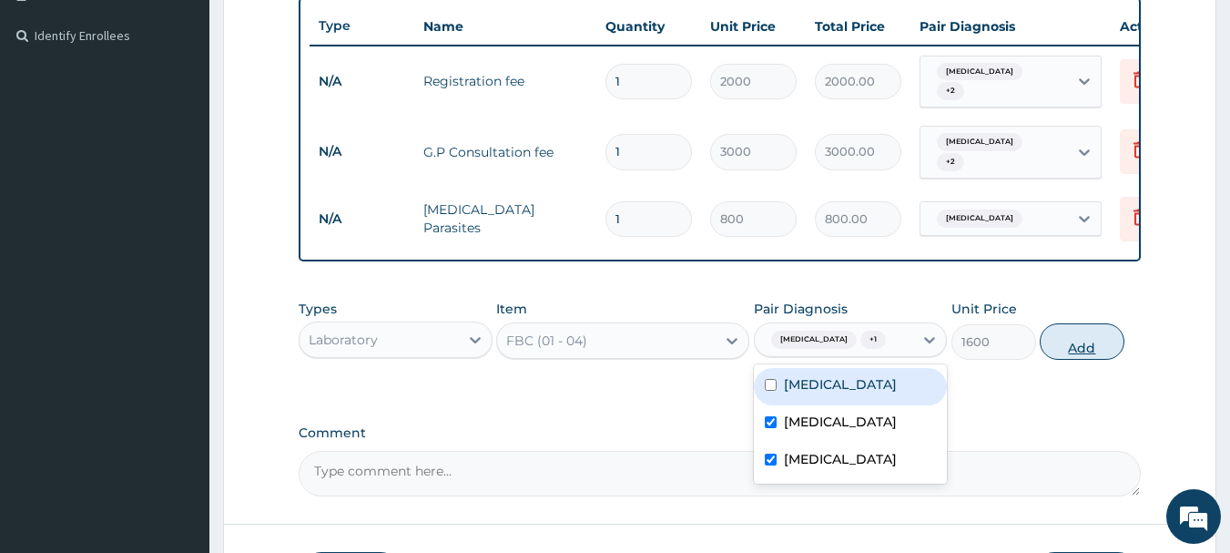
click at [1073, 360] on button "Add" at bounding box center [1082, 341] width 85 height 36
type input "0"
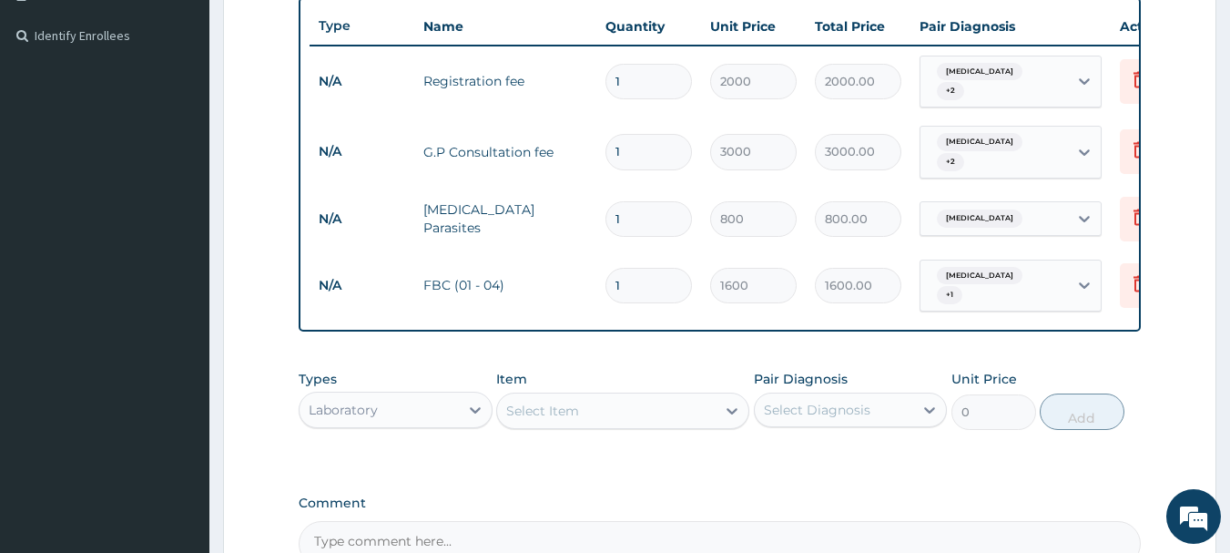
click at [319, 409] on div "Laboratory" at bounding box center [343, 410] width 69 height 18
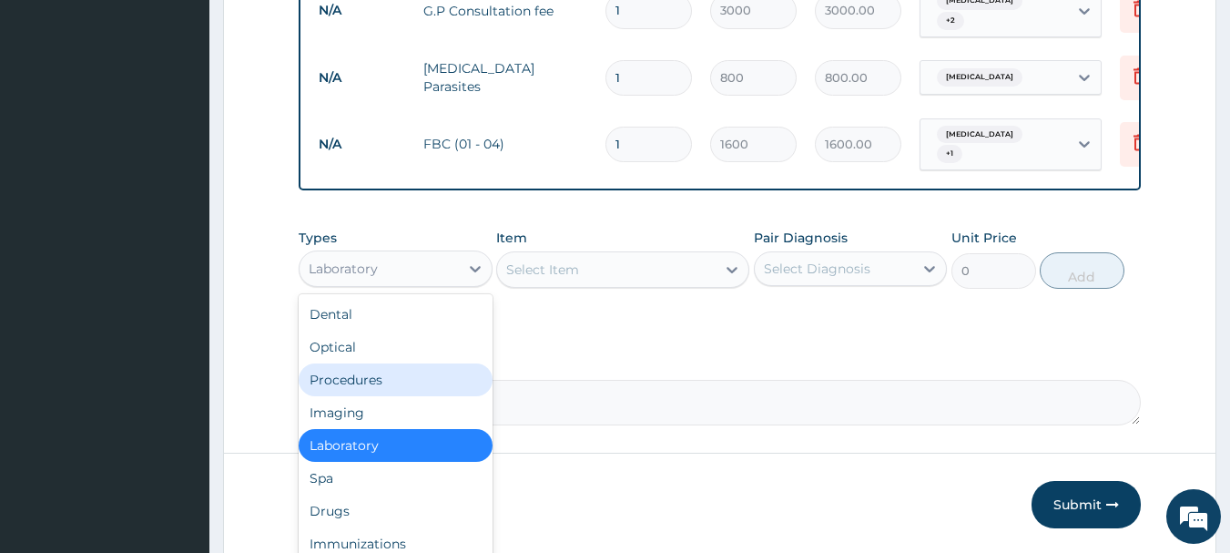
scroll to position [686, 0]
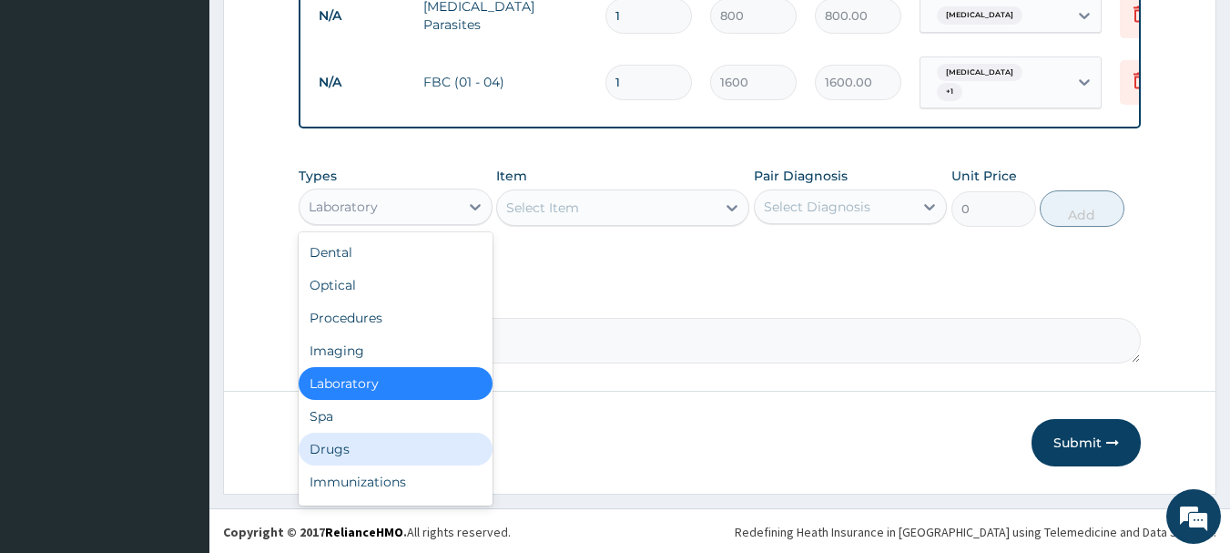
click at [344, 449] on div "Drugs" at bounding box center [396, 448] width 194 height 33
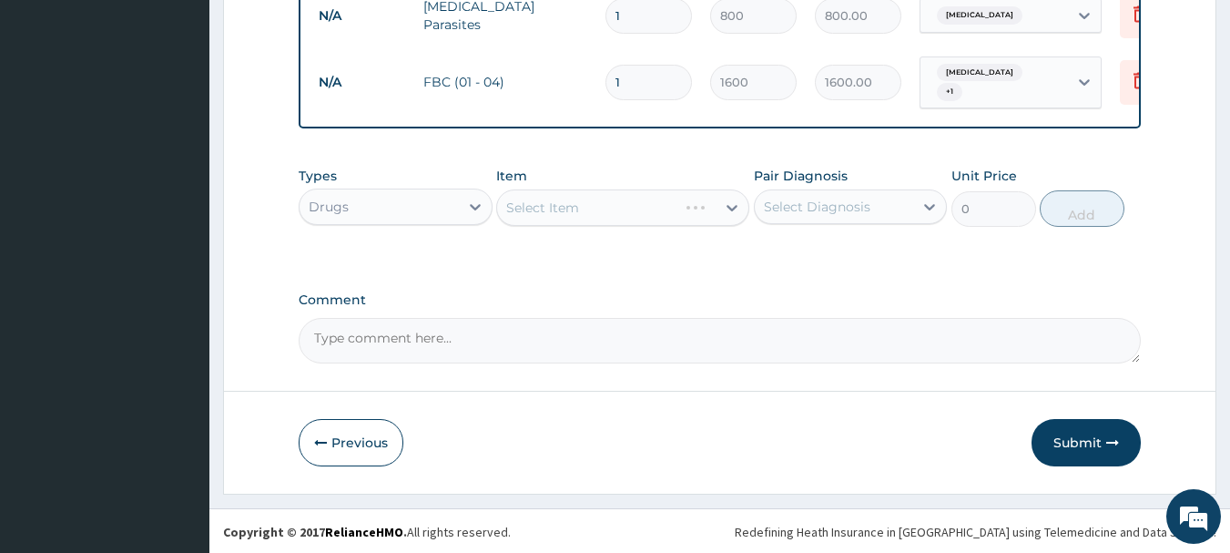
click at [618, 200] on div "Select Item" at bounding box center [622, 207] width 253 height 36
click at [618, 200] on div "Select Item" at bounding box center [606, 207] width 218 height 29
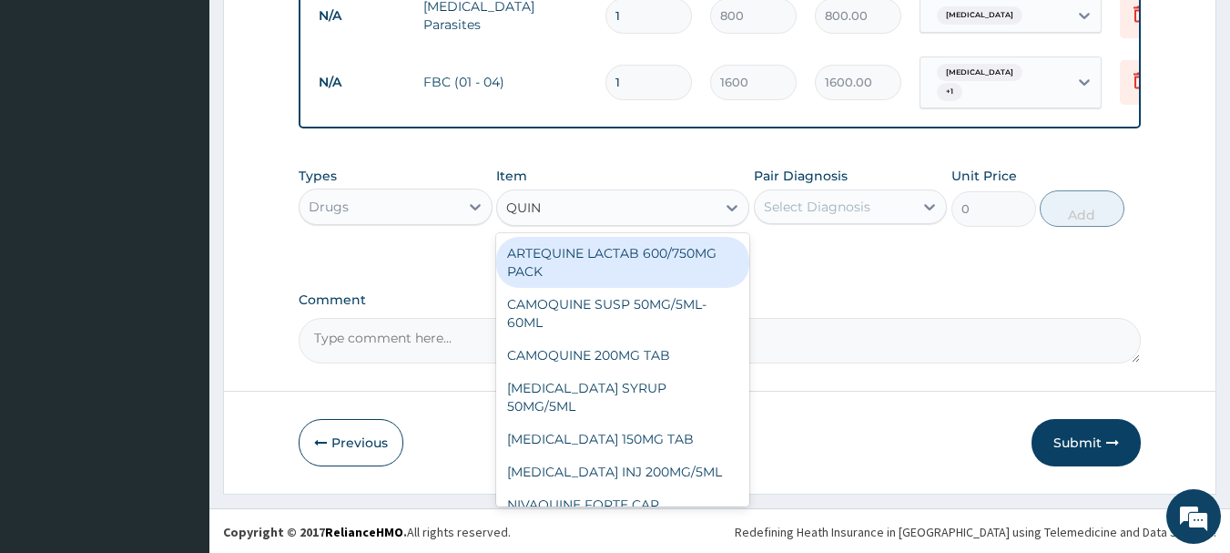
type input "QUINI"
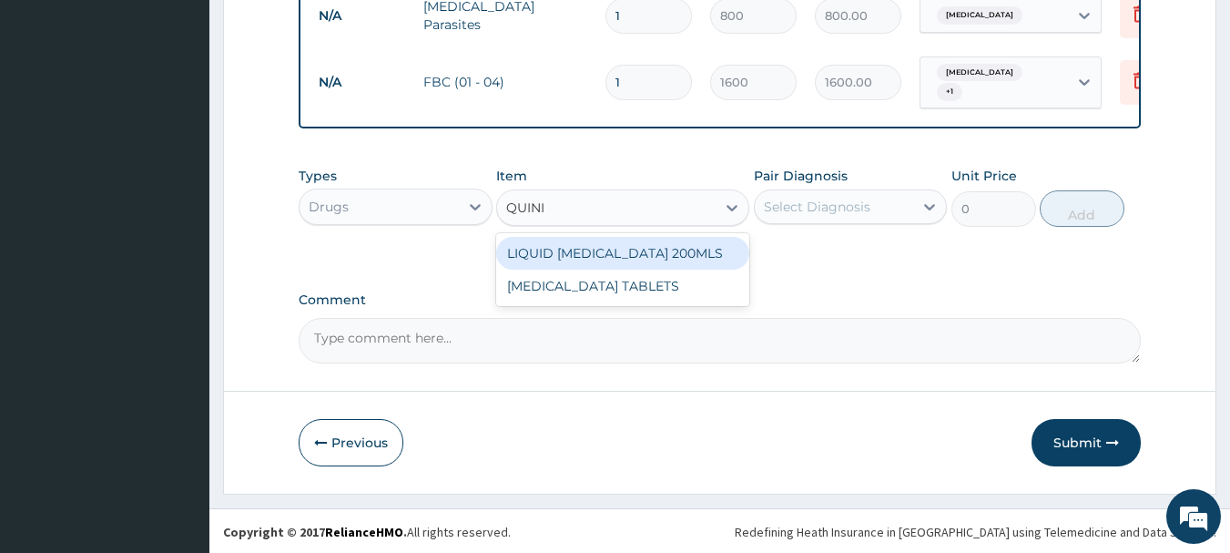
click at [612, 237] on div "LIQUID QUININE 200MLS" at bounding box center [622, 253] width 253 height 33
type input "1200"
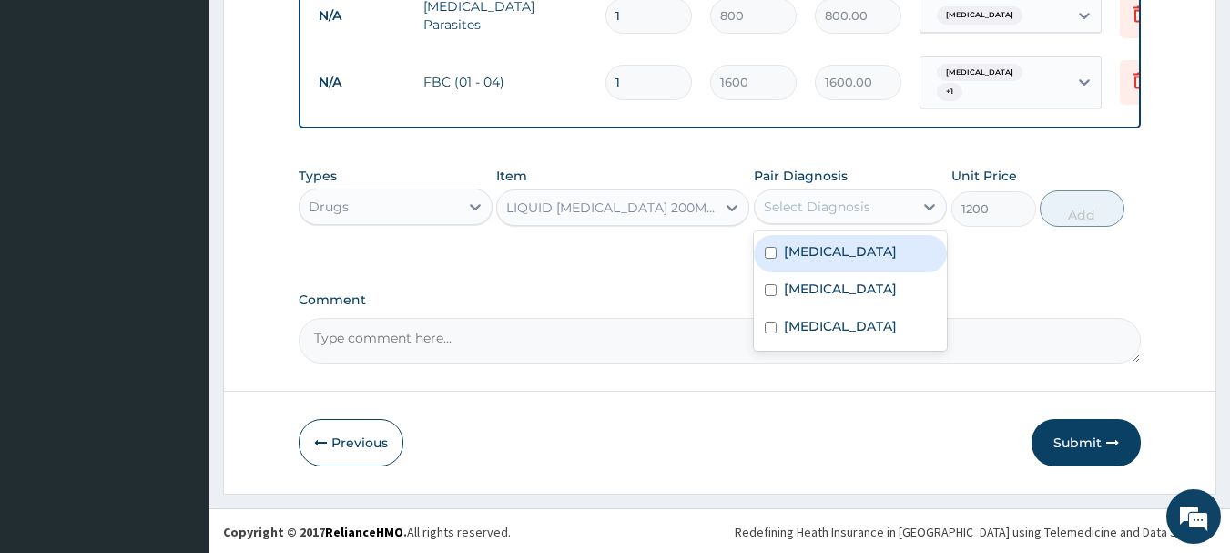
click at [836, 207] on div "Select Diagnosis" at bounding box center [817, 207] width 107 height 18
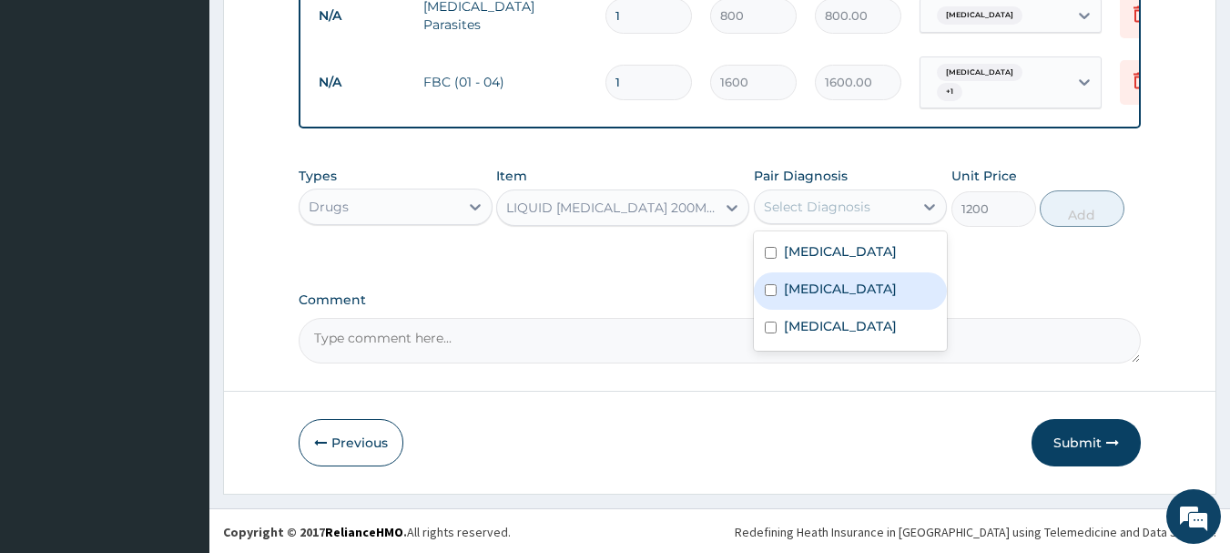
click at [817, 273] on div "Upper respiratory infection" at bounding box center [851, 290] width 194 height 37
checkbox input "true"
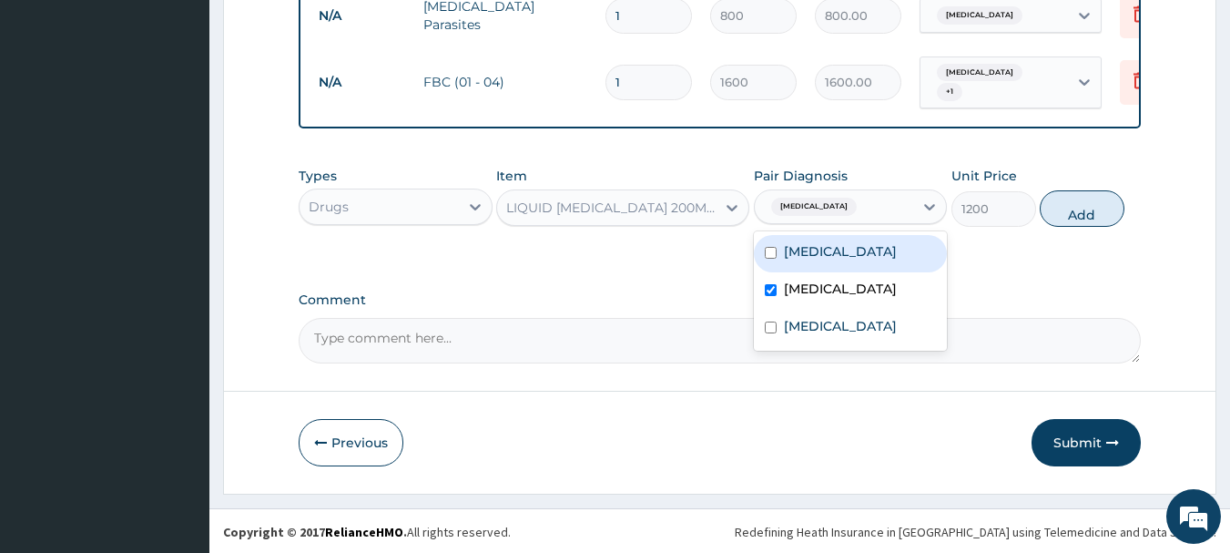
click at [820, 258] on label "Malaria" at bounding box center [840, 251] width 113 height 18
checkbox input "true"
click at [806, 298] on label "Upper respiratory infection" at bounding box center [840, 288] width 113 height 18
checkbox input "false"
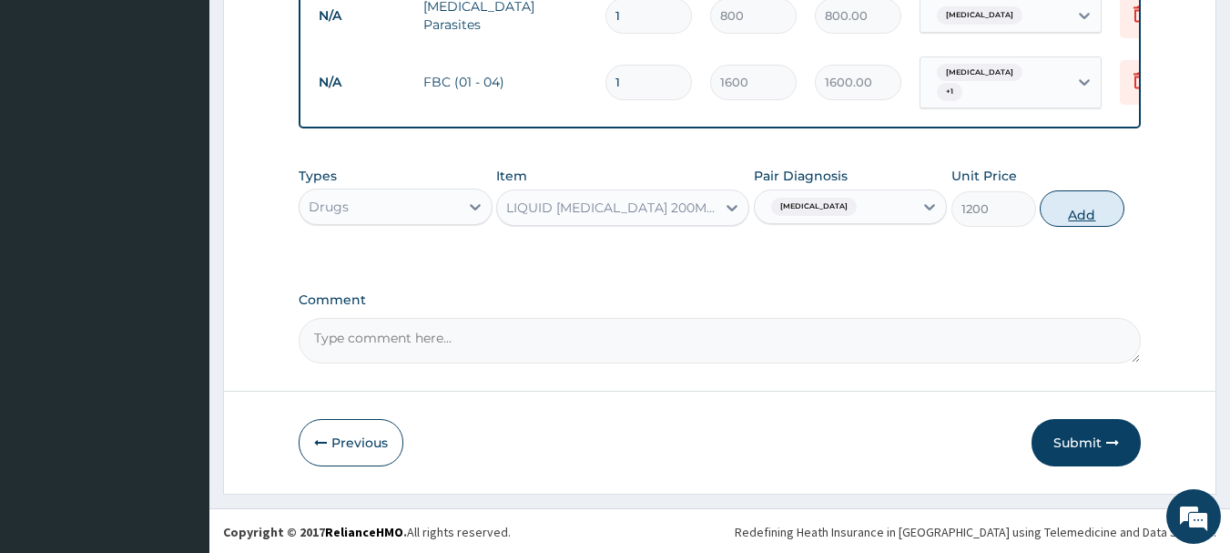
click at [1116, 197] on button "Add" at bounding box center [1082, 208] width 85 height 36
type input "0"
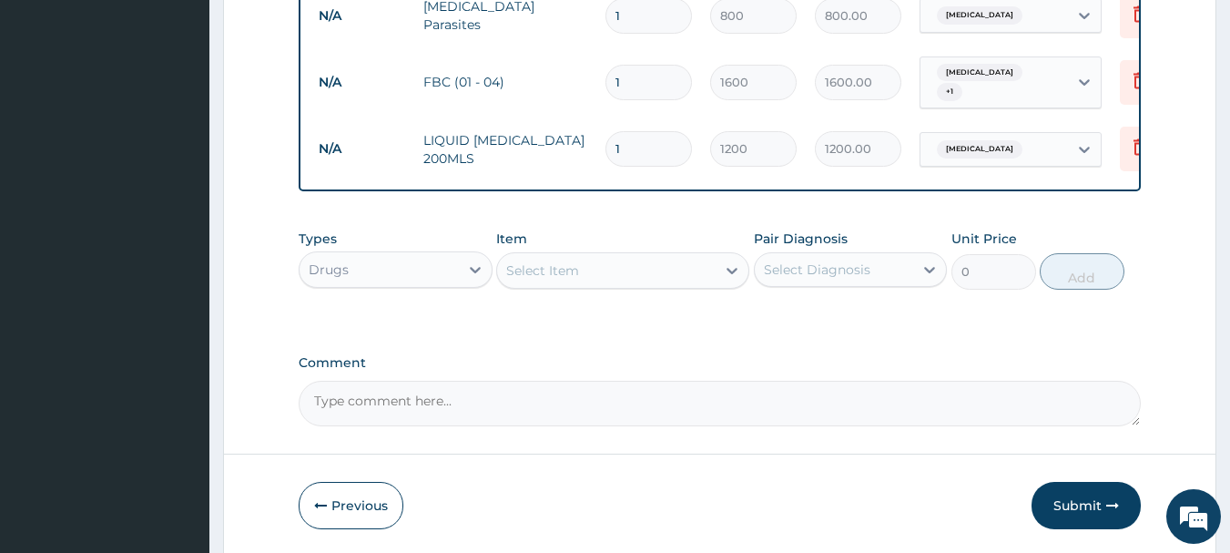
click at [553, 267] on div "Select Item" at bounding box center [542, 270] width 73 height 18
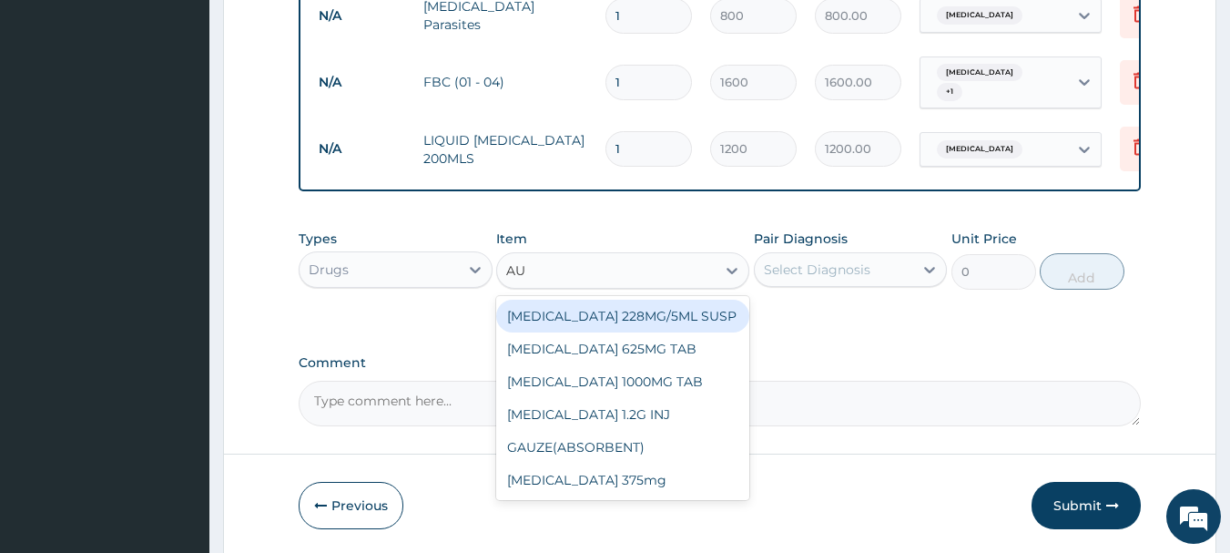
type input "AUG"
click at [669, 313] on div "AUGMENTIN 228MG/5ML SUSP" at bounding box center [622, 315] width 253 height 33
type input "2500"
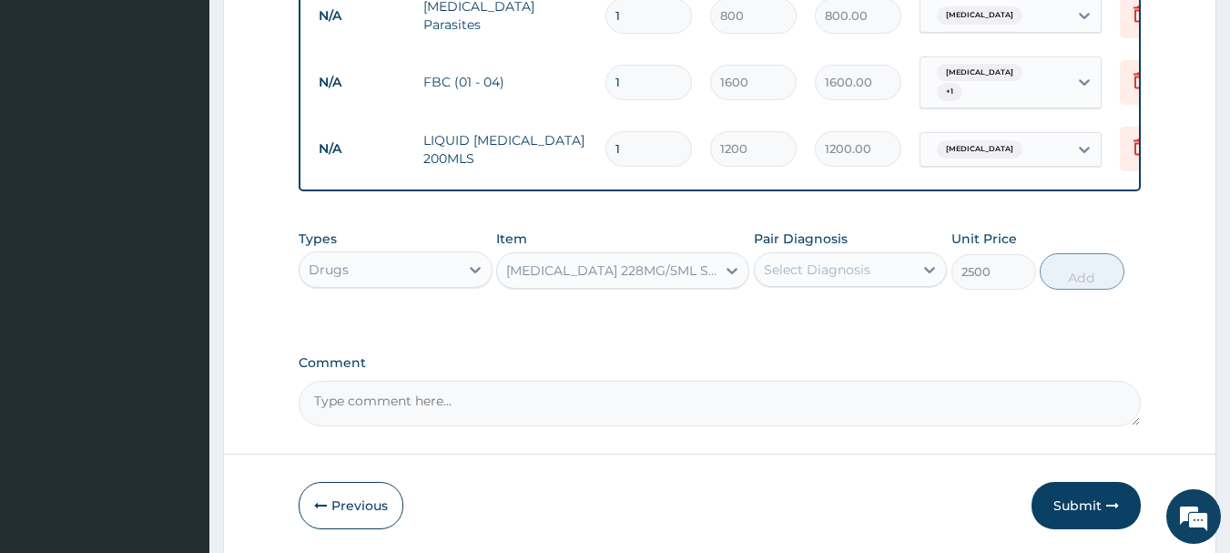
click at [824, 265] on div "Select Diagnosis" at bounding box center [817, 269] width 107 height 18
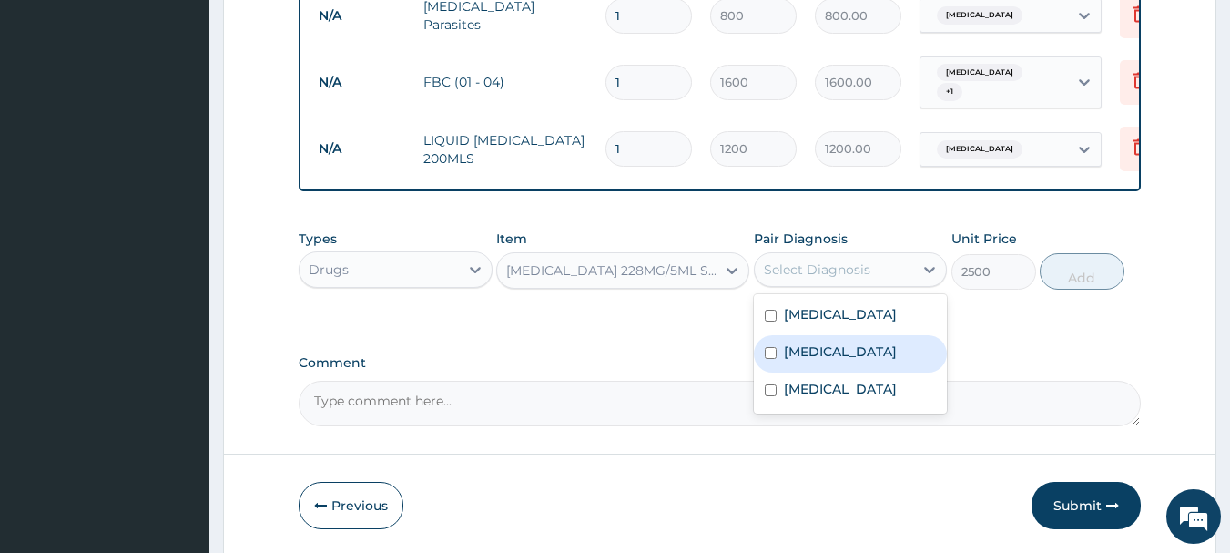
click at [822, 344] on label "Upper respiratory infection" at bounding box center [840, 351] width 113 height 18
checkbox input "true"
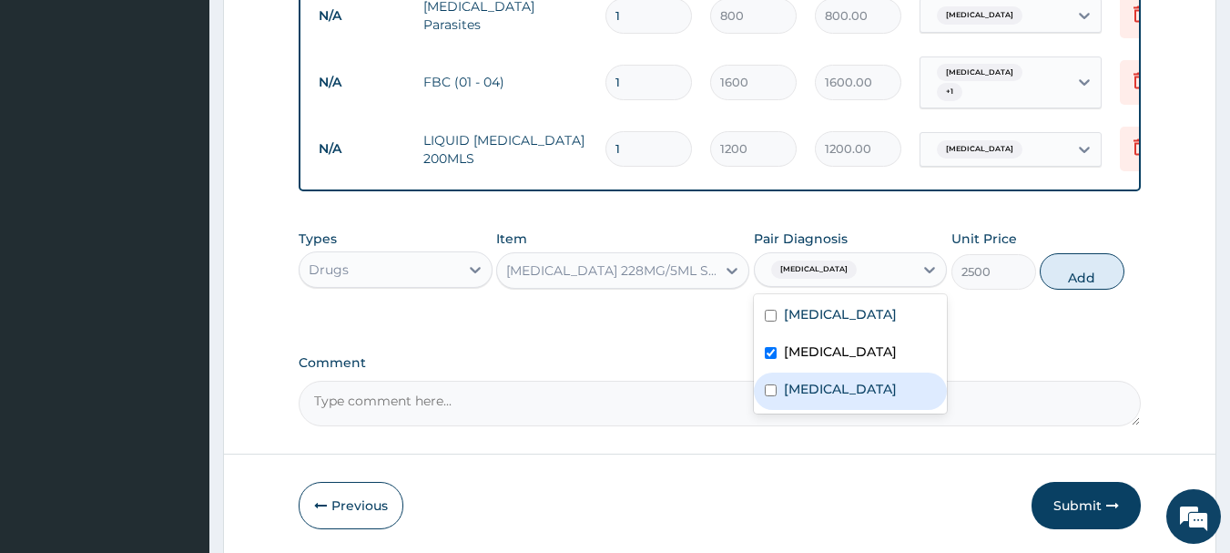
click at [805, 410] on div "Pharyngitis" at bounding box center [851, 390] width 194 height 37
checkbox input "true"
click at [1108, 283] on button "Add" at bounding box center [1082, 271] width 85 height 36
type input "0"
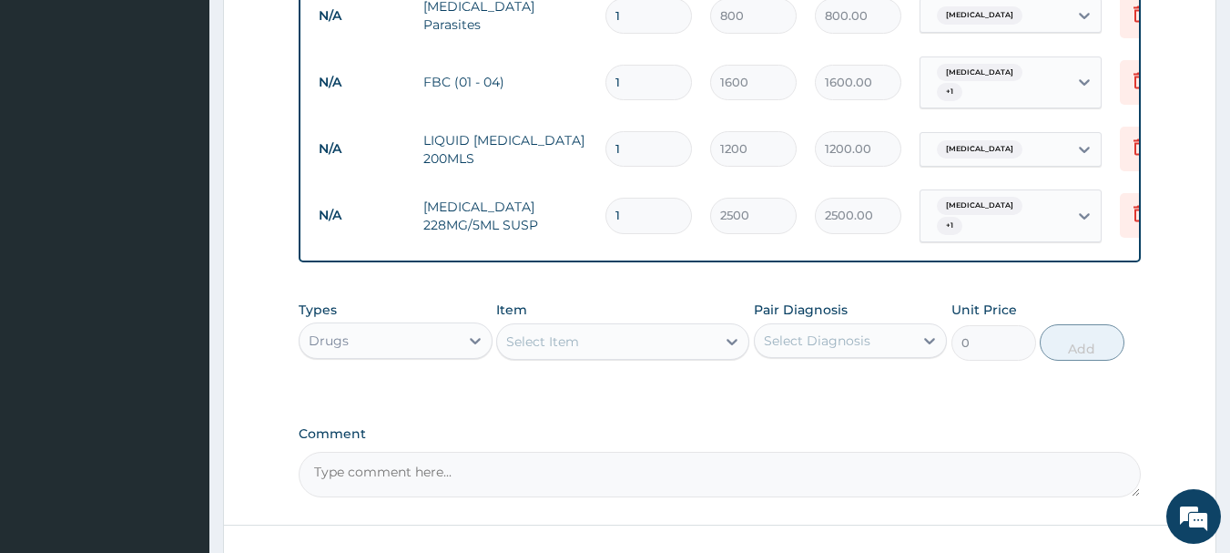
click at [642, 344] on div "Select Item" at bounding box center [606, 341] width 218 height 29
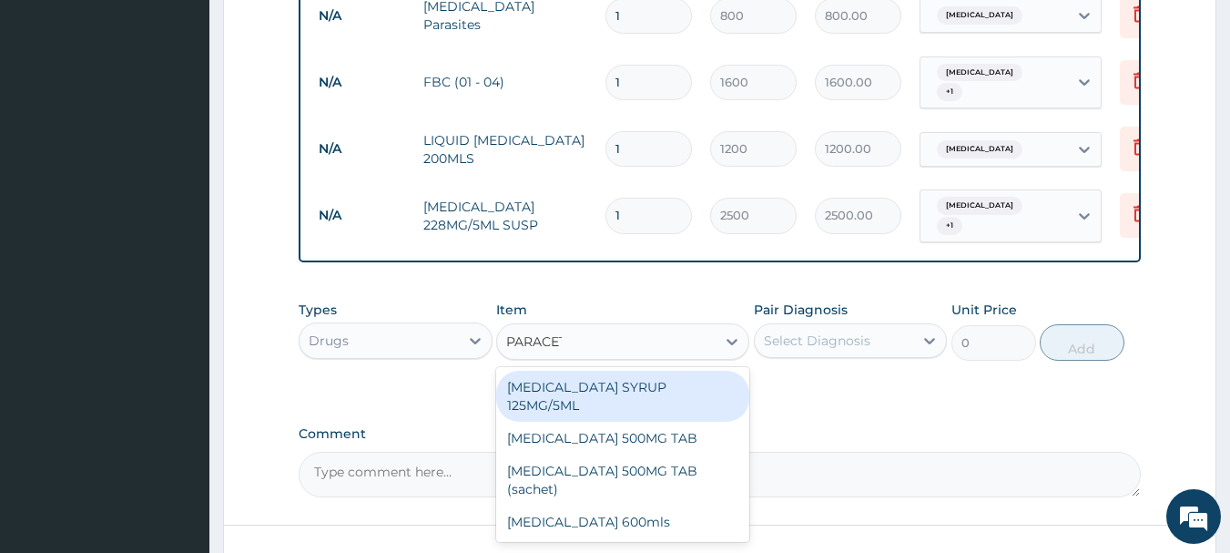
type input "PARACETA"
click at [654, 376] on div "PARACETAMOL SYRUP 125MG/5ML" at bounding box center [622, 395] width 253 height 51
type input "400"
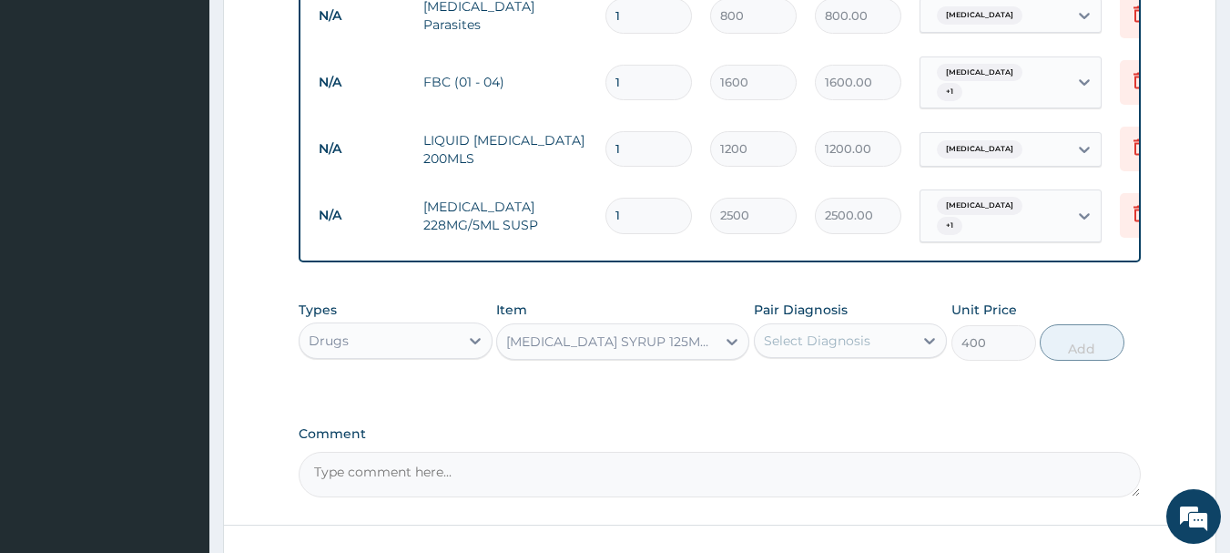
click at [787, 350] on div "Select Diagnosis" at bounding box center [834, 340] width 159 height 29
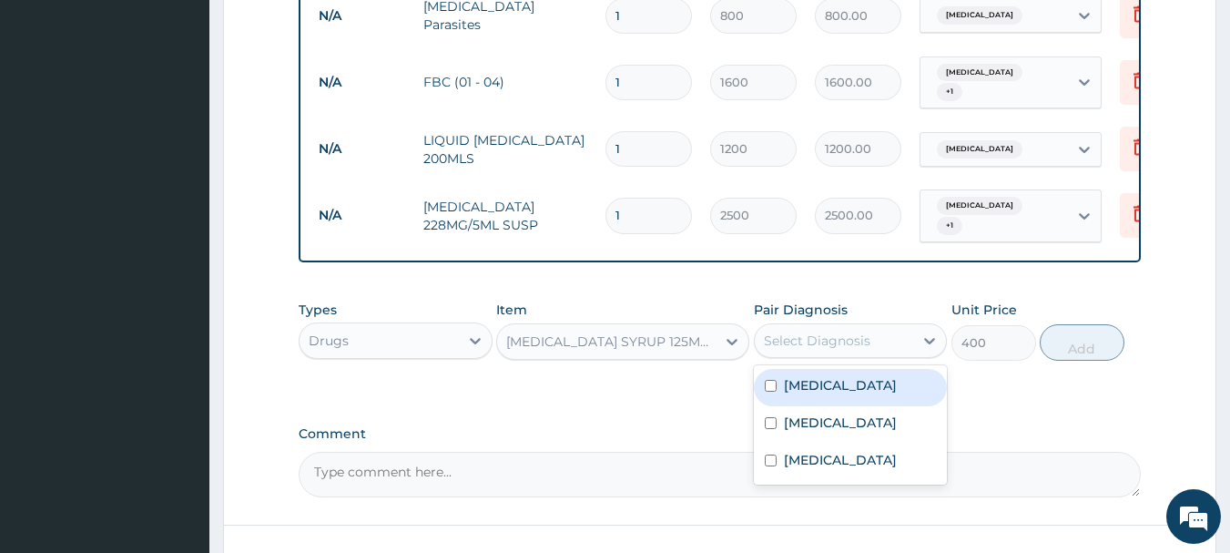
click at [790, 376] on label "Malaria" at bounding box center [840, 385] width 113 height 18
checkbox input "true"
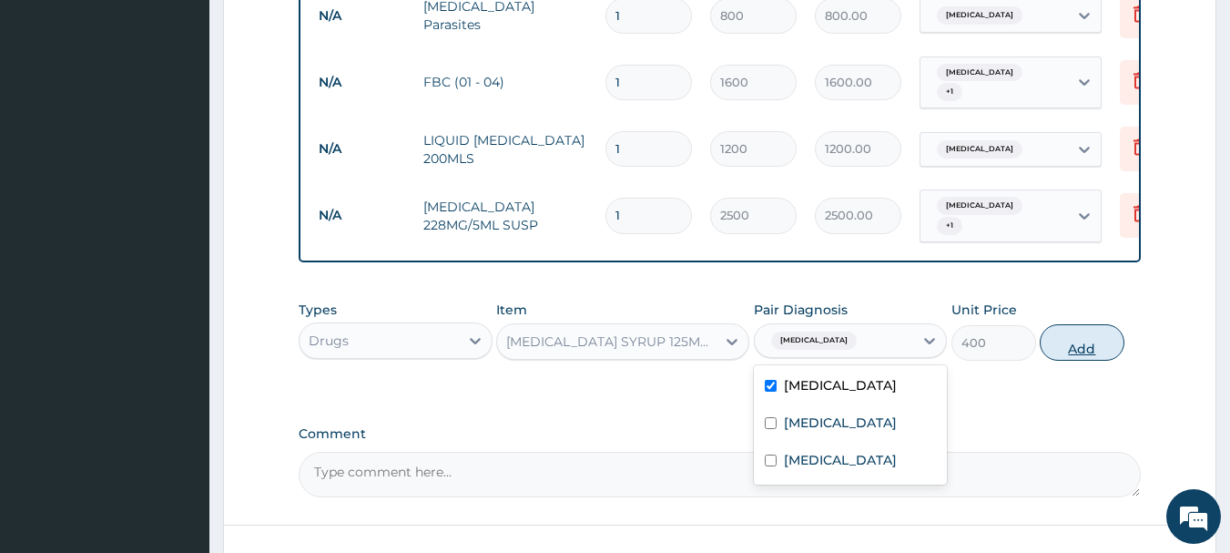
click at [1066, 333] on button "Add" at bounding box center [1082, 342] width 85 height 36
type input "0"
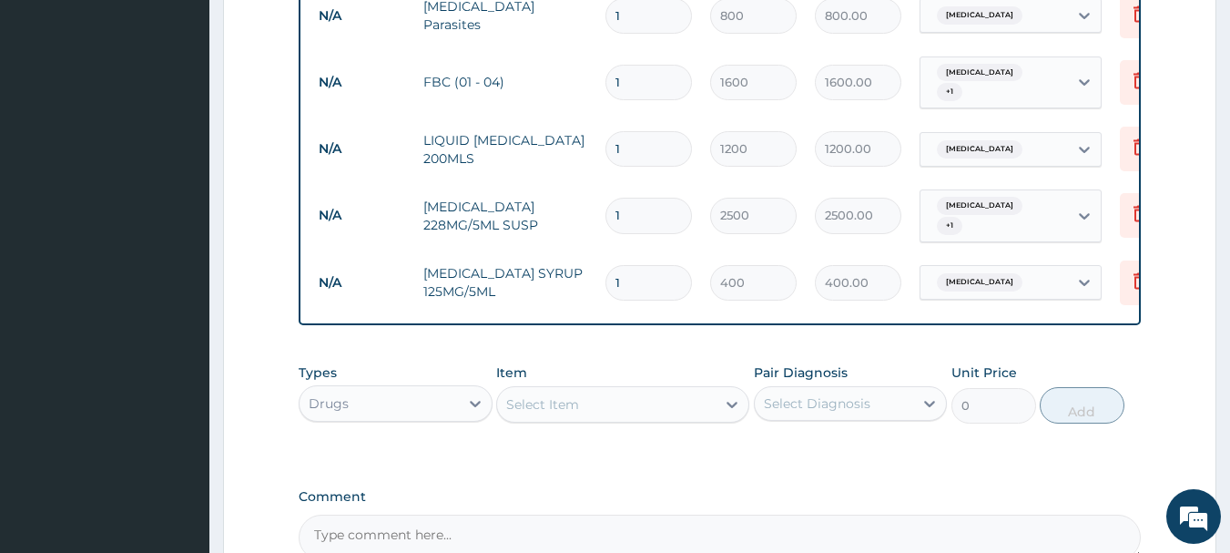
click at [636, 417] on div "Select Item" at bounding box center [622, 404] width 253 height 36
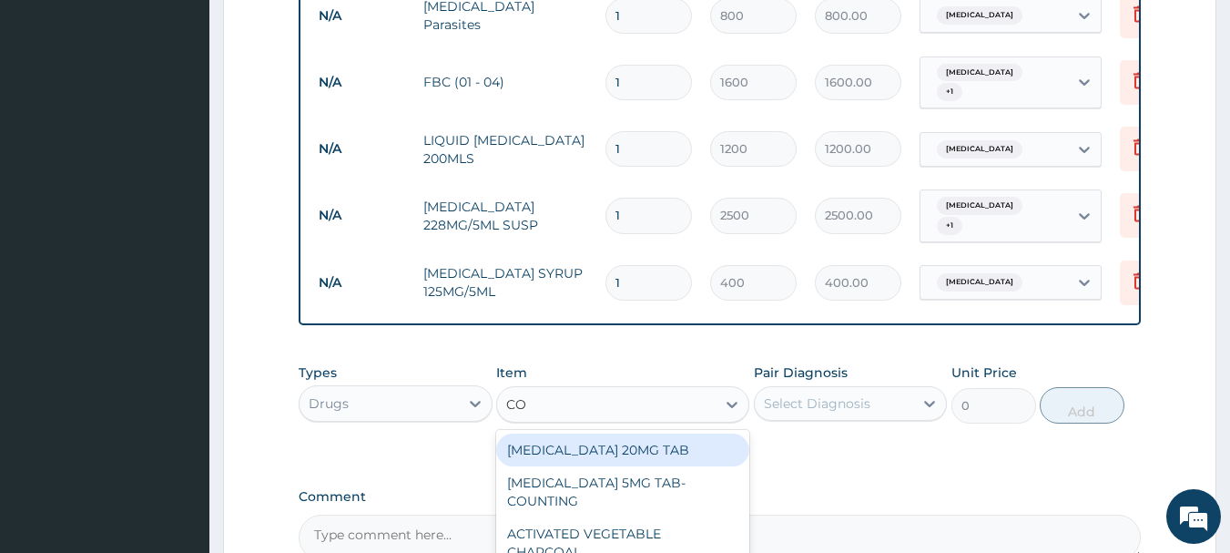
type input "COU"
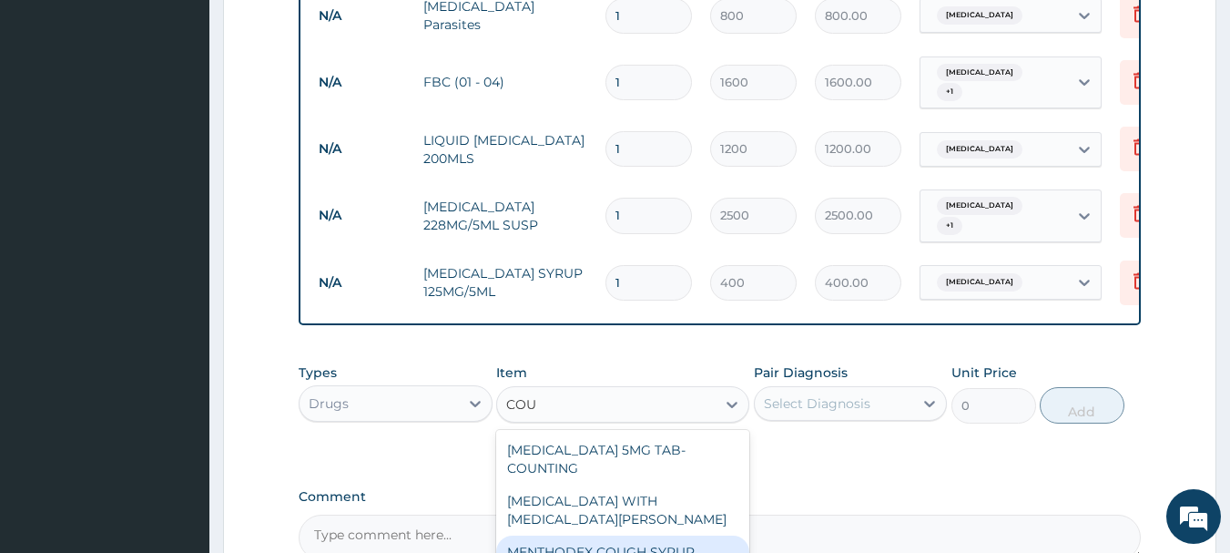
click at [644, 535] on div "MENTHODEX COUGH SYRUP" at bounding box center [622, 551] width 253 height 33
type input "800"
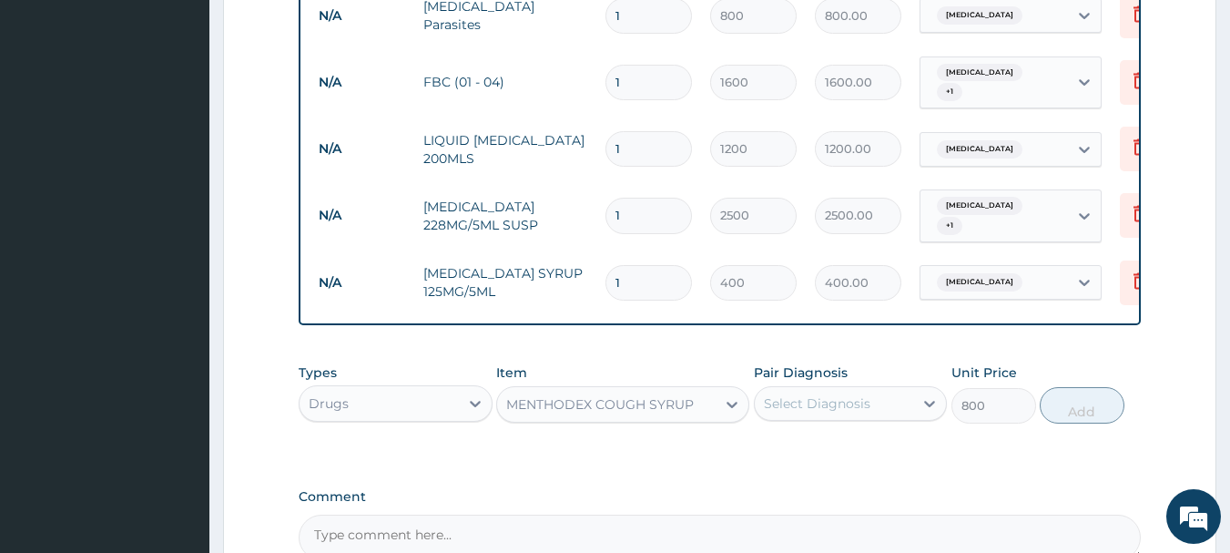
click at [831, 412] on div "Select Diagnosis" at bounding box center [834, 403] width 159 height 29
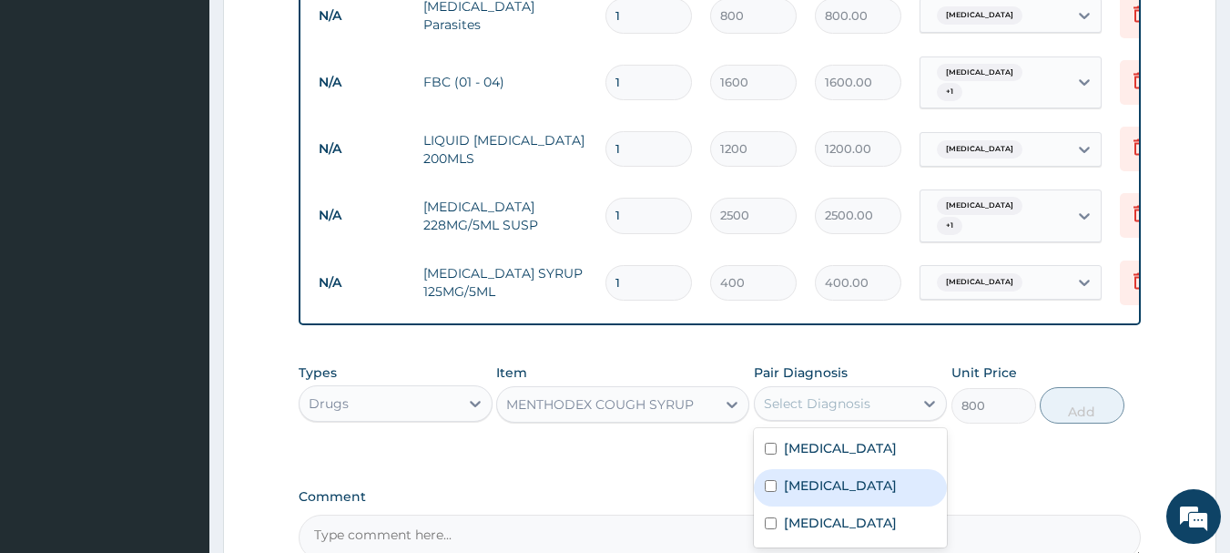
click at [825, 492] on label "Upper respiratory infection" at bounding box center [840, 485] width 113 height 18
checkbox input "true"
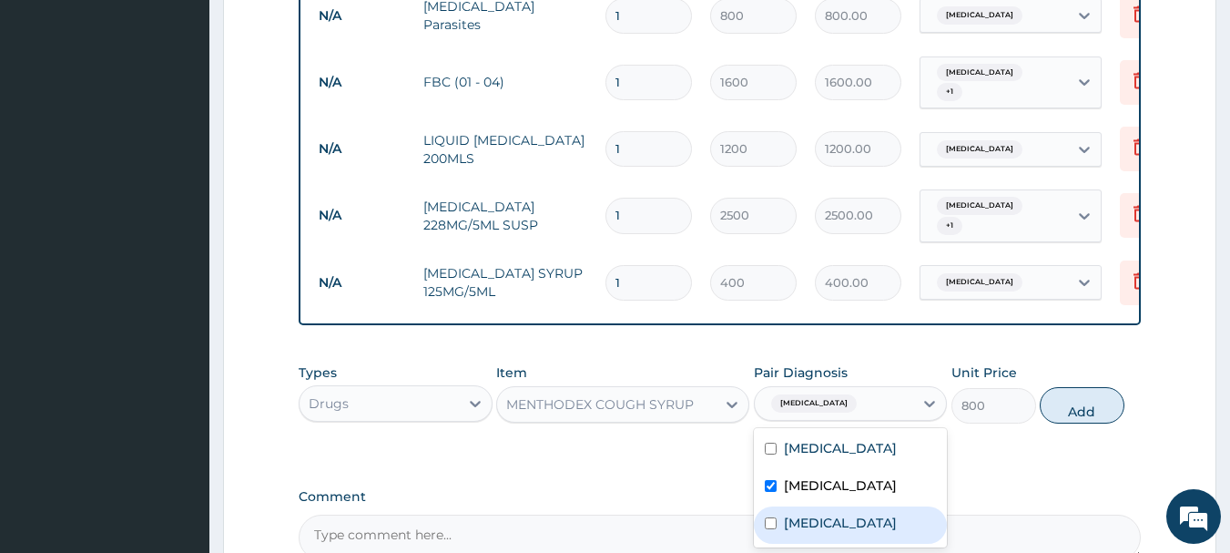
click at [875, 535] on div "Pharyngitis" at bounding box center [851, 524] width 194 height 37
checkbox input "true"
click at [1082, 407] on button "Add" at bounding box center [1082, 405] width 85 height 36
type input "0"
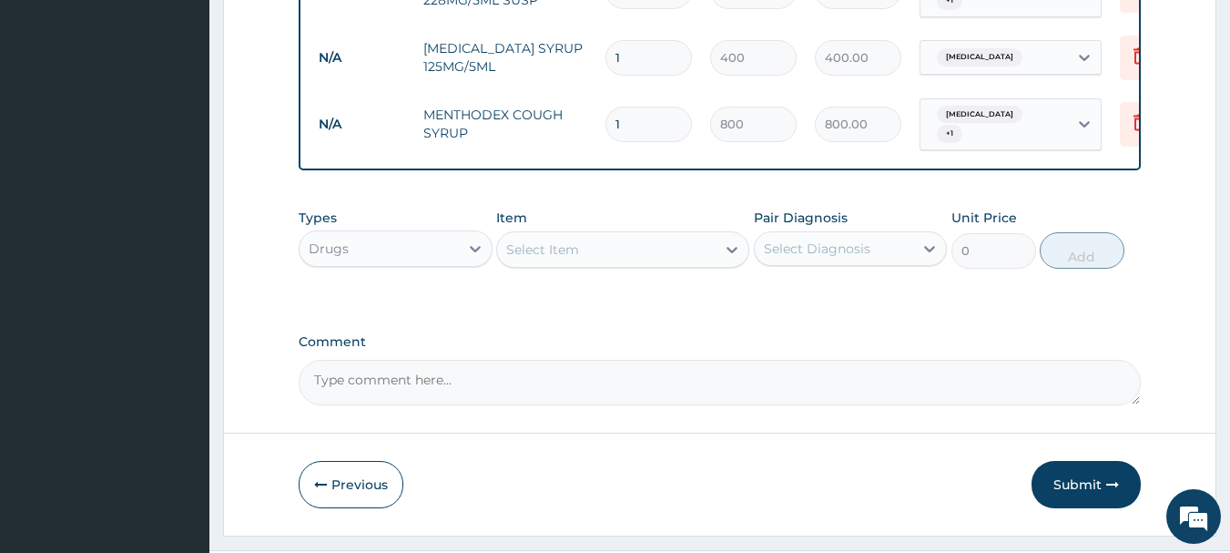
scroll to position [953, 0]
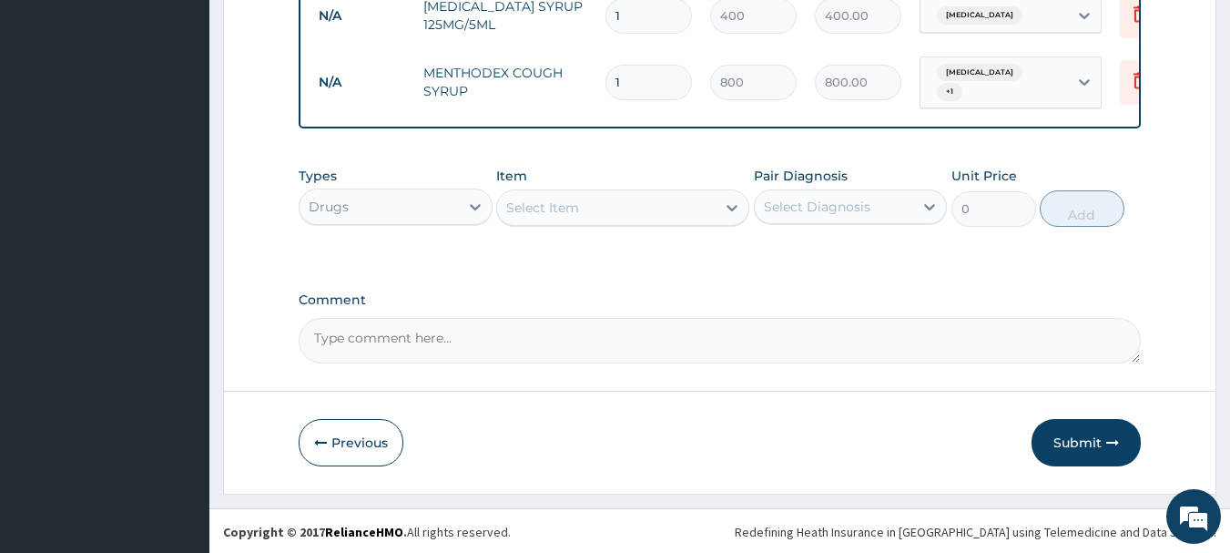
click at [589, 195] on div "Select Item" at bounding box center [606, 207] width 218 height 29
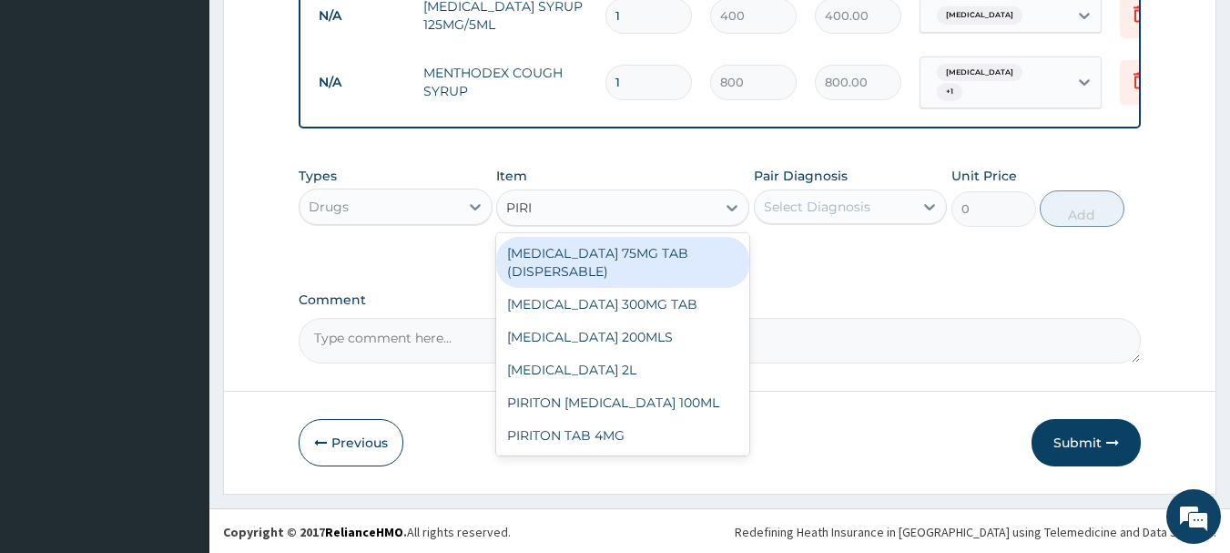
type input "PIRIT"
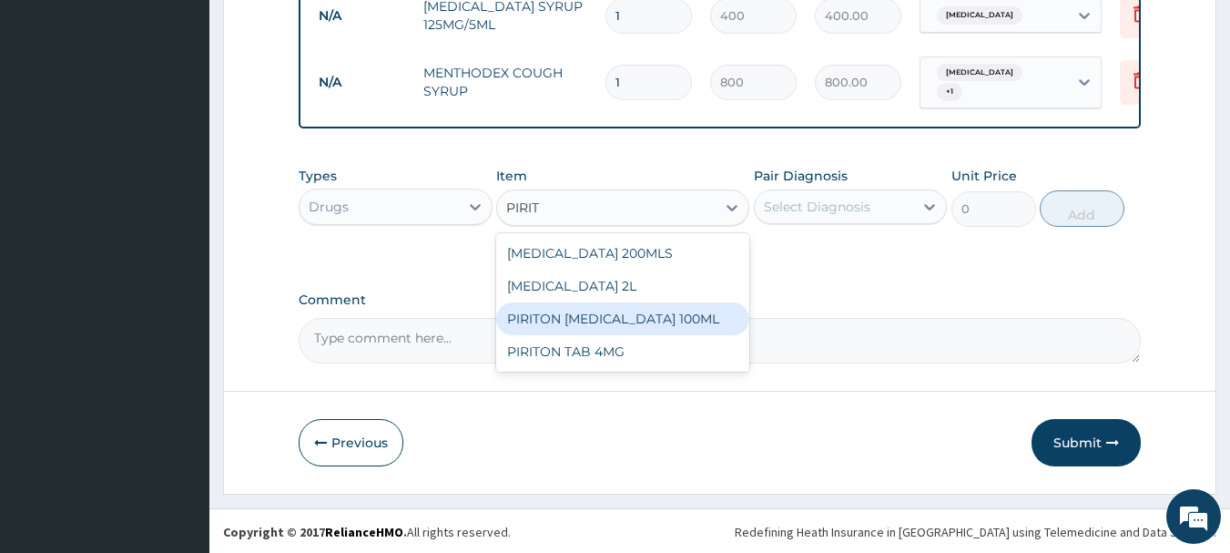
click at [649, 317] on div "PIRITON EXPECTORANT 100ML" at bounding box center [622, 318] width 253 height 33
type input "450"
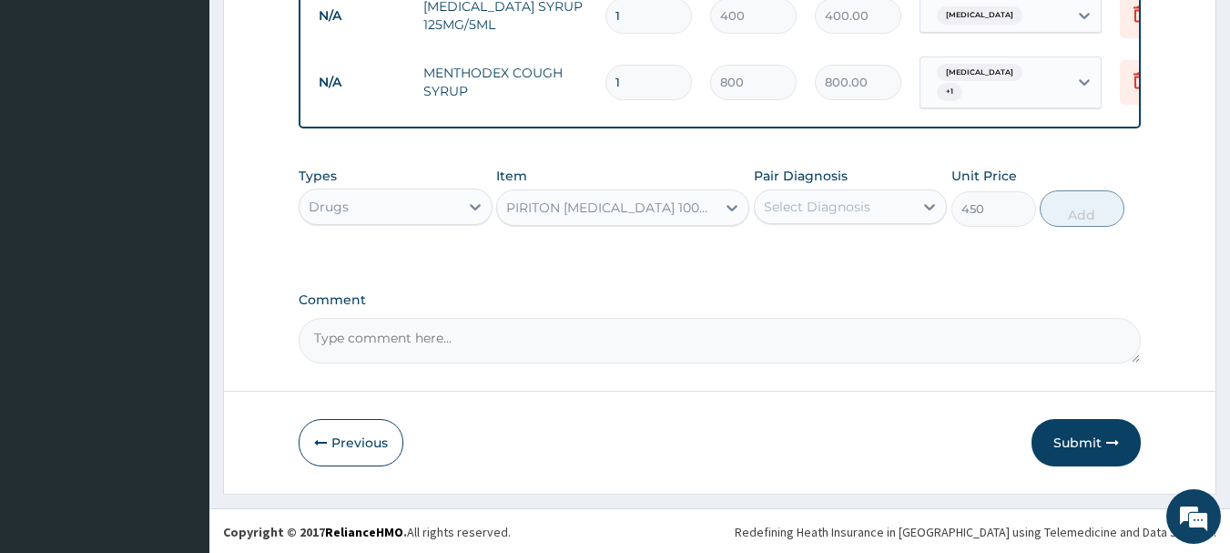
click at [838, 215] on div "Select Diagnosis" at bounding box center [834, 206] width 159 height 29
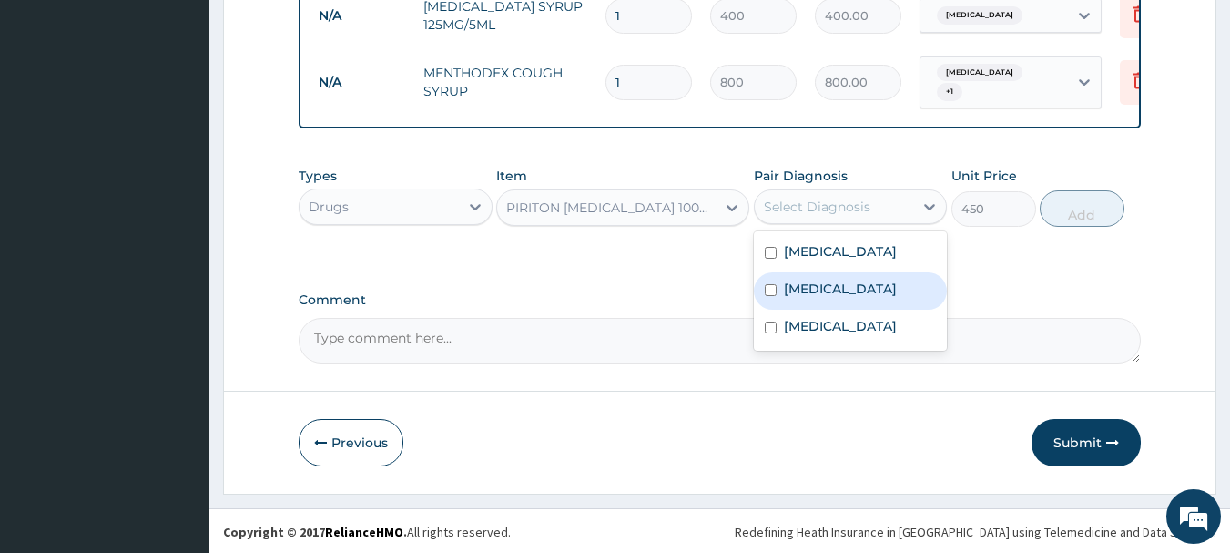
click at [827, 285] on label "Upper respiratory infection" at bounding box center [840, 288] width 113 height 18
checkbox input "true"
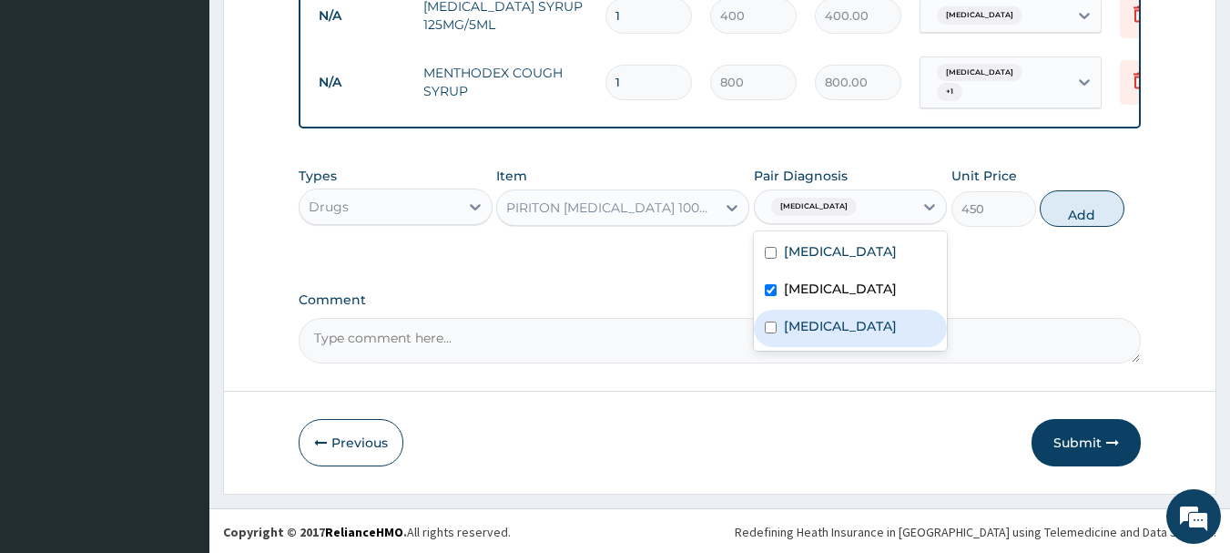
click at [805, 335] on label "Pharyngitis" at bounding box center [840, 326] width 113 height 18
checkbox input "true"
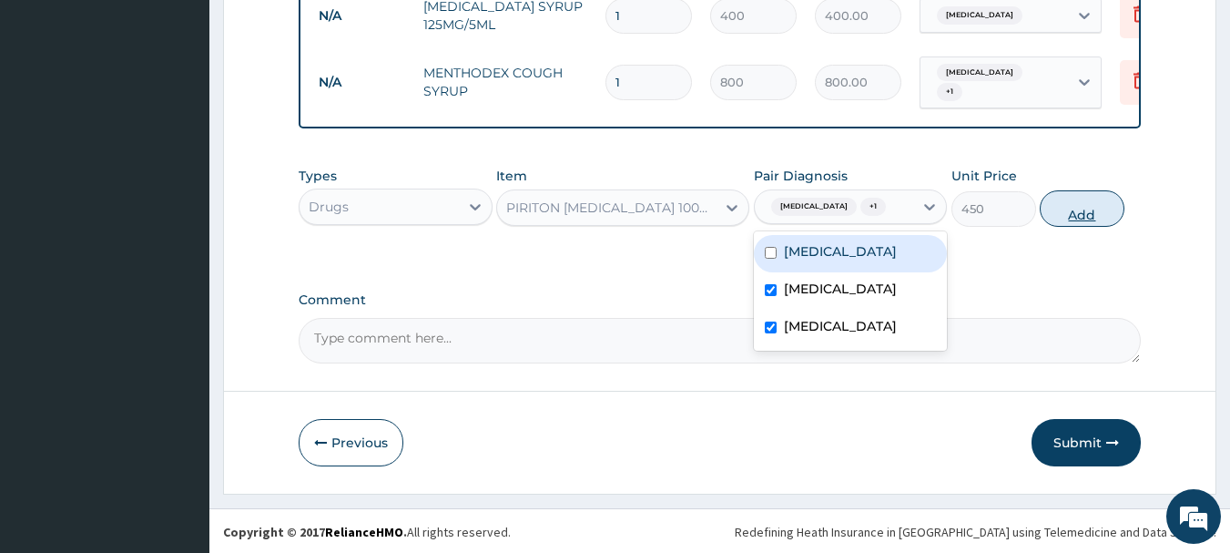
click at [1070, 227] on button "Add" at bounding box center [1082, 208] width 85 height 36
type input "0"
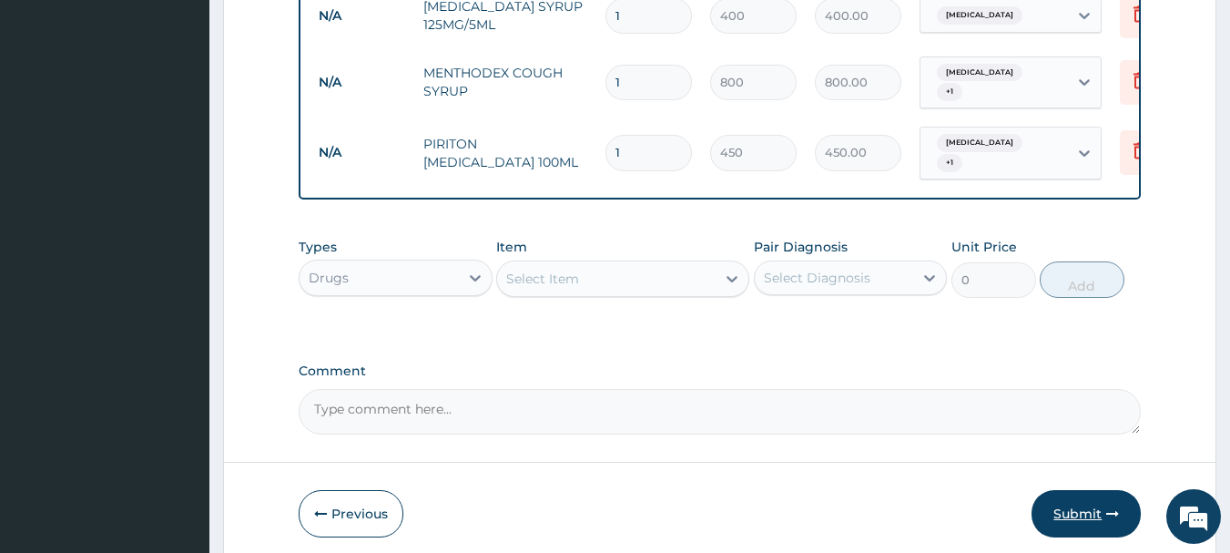
click at [1114, 495] on button "Submit" at bounding box center [1085, 513] width 109 height 47
